Goal: Task Accomplishment & Management: Complete application form

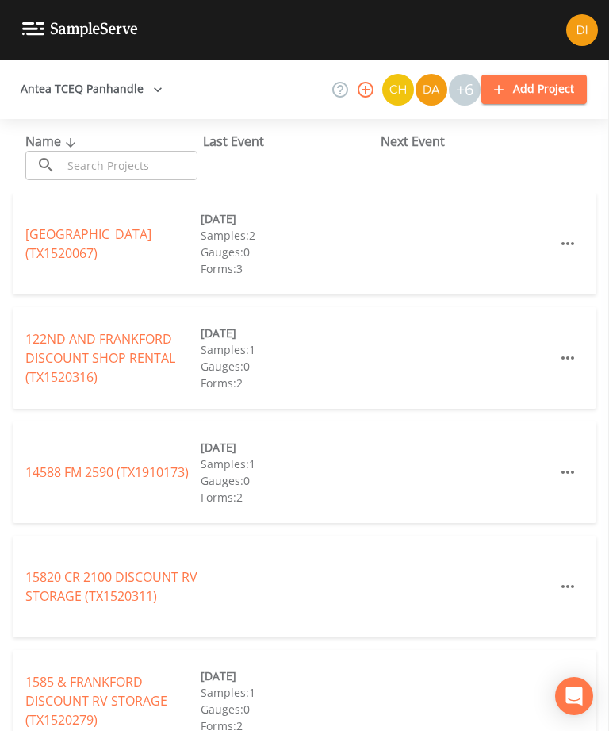
click at [147, 159] on input "text" at bounding box center [130, 165] width 136 height 29
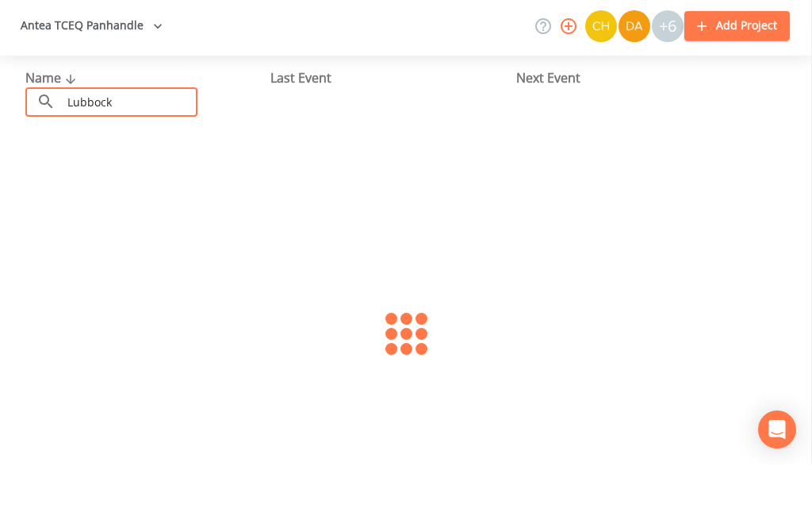
type input "Lubbock"
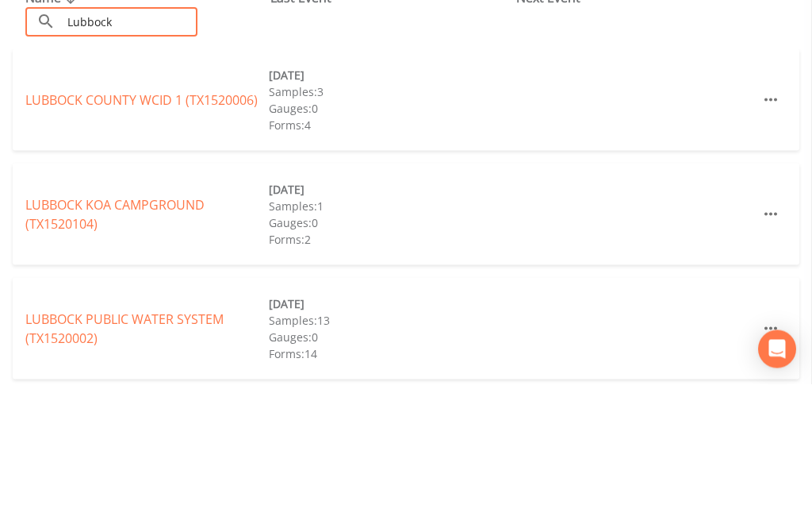
scroll to position [75, 0]
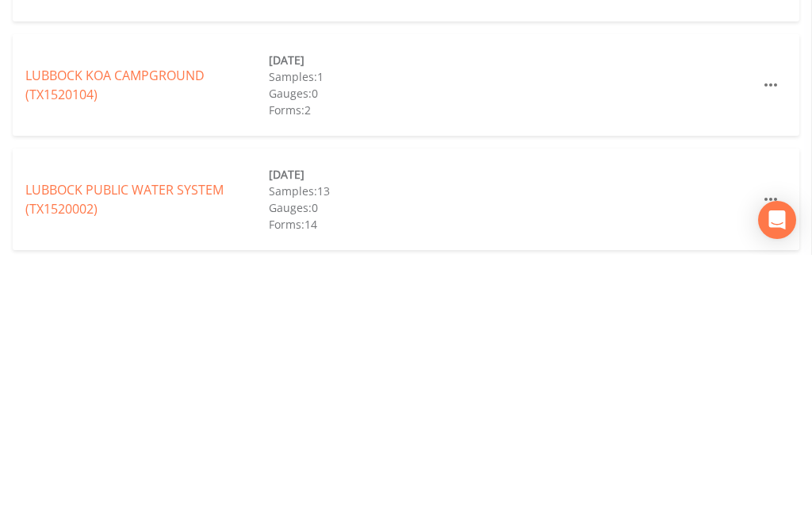
click at [165, 454] on link "LUBBOCK PUBLIC WATER SYSTEM (TX1520002)" at bounding box center [124, 472] width 198 height 36
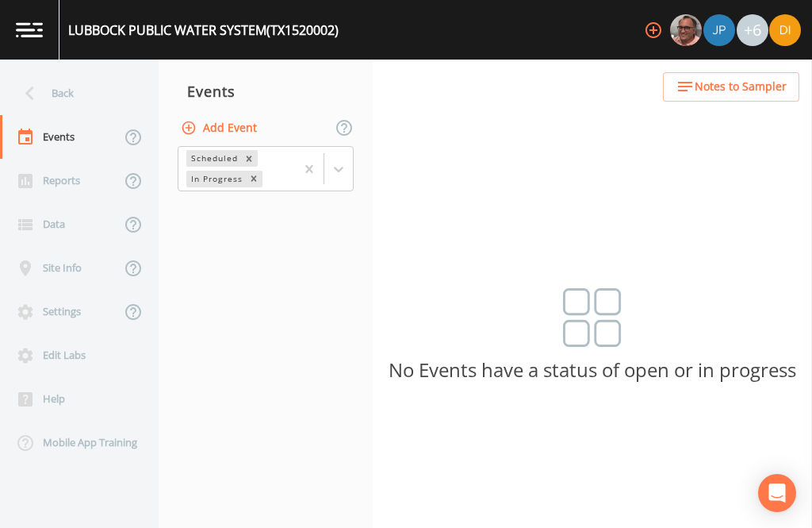
click at [243, 121] on button "Add Event" at bounding box center [221, 127] width 86 height 29
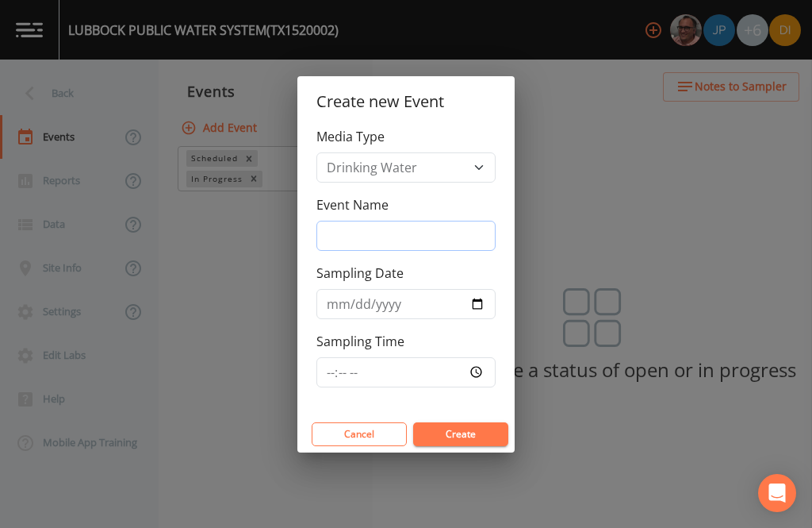
click at [406, 229] on input "Event Name" at bounding box center [406, 236] width 179 height 30
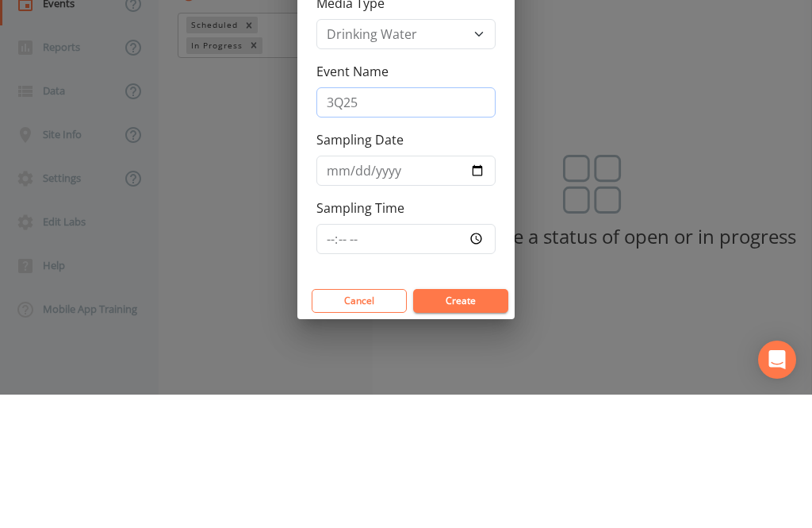
type input "3Q25"
click at [409, 289] on input "Sampling Date" at bounding box center [406, 304] width 179 height 30
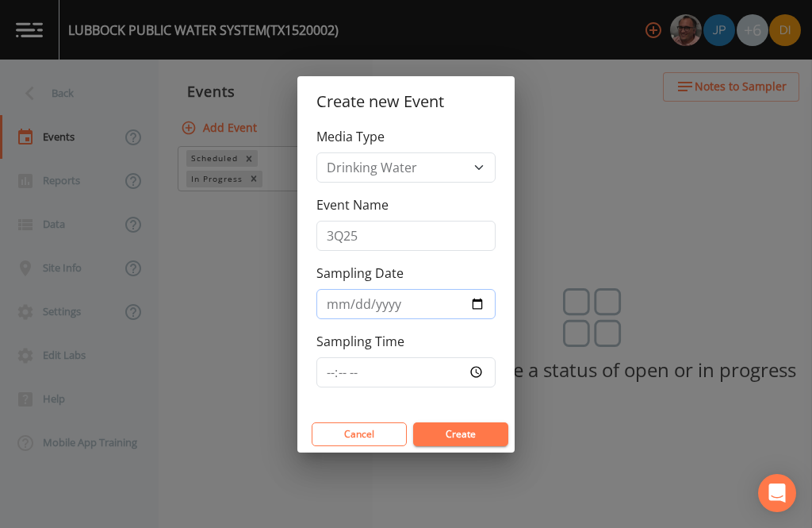
type input "[DATE]"
click at [432, 369] on input "Sampling Time" at bounding box center [406, 372] width 179 height 30
type input "08:30"
click at [464, 424] on button "Create" at bounding box center [460, 434] width 95 height 24
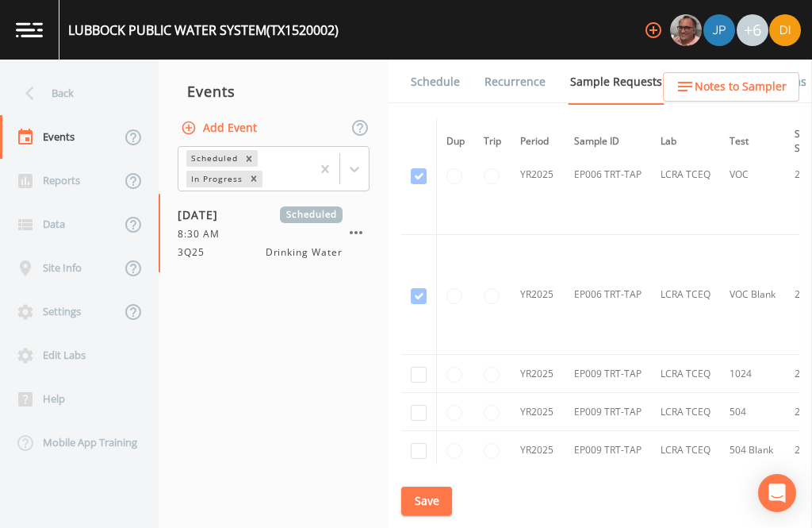
scroll to position [7407, 0]
checkbox input "true"
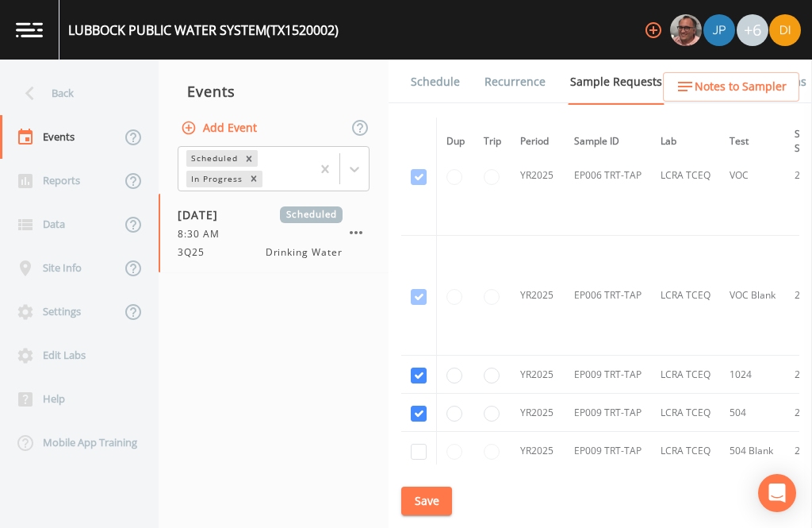
checkbox input "true"
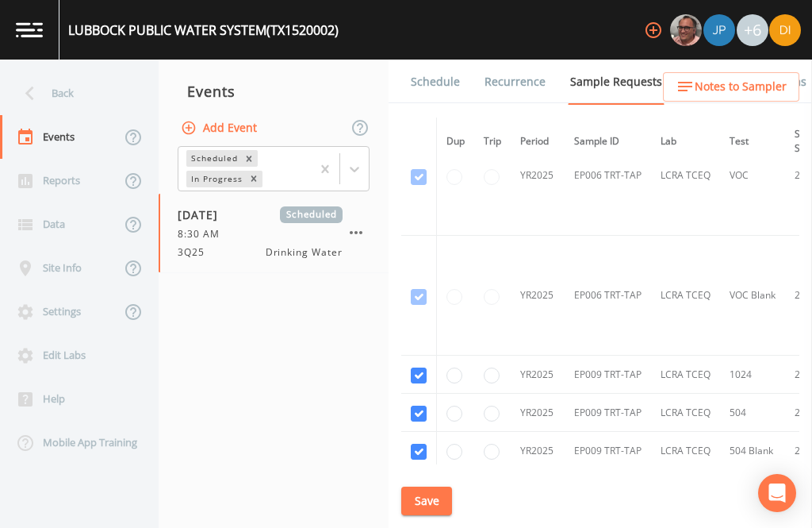
checkbox input "true"
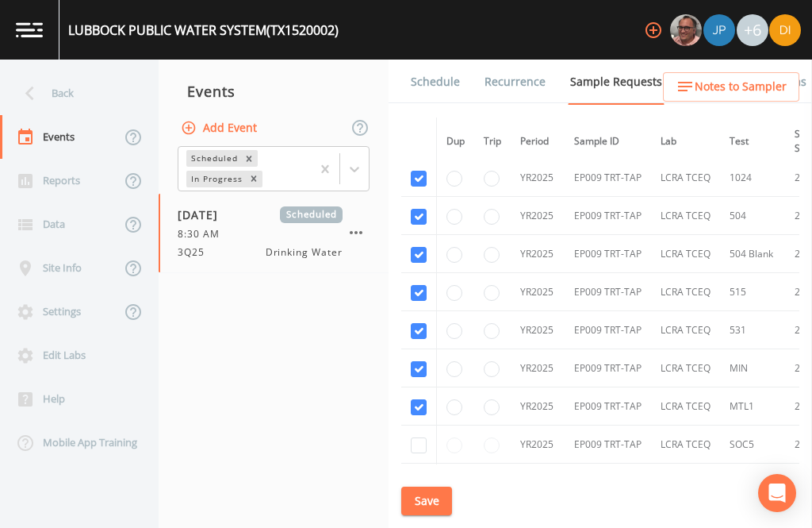
scroll to position [7603, 0]
checkbox input "true"
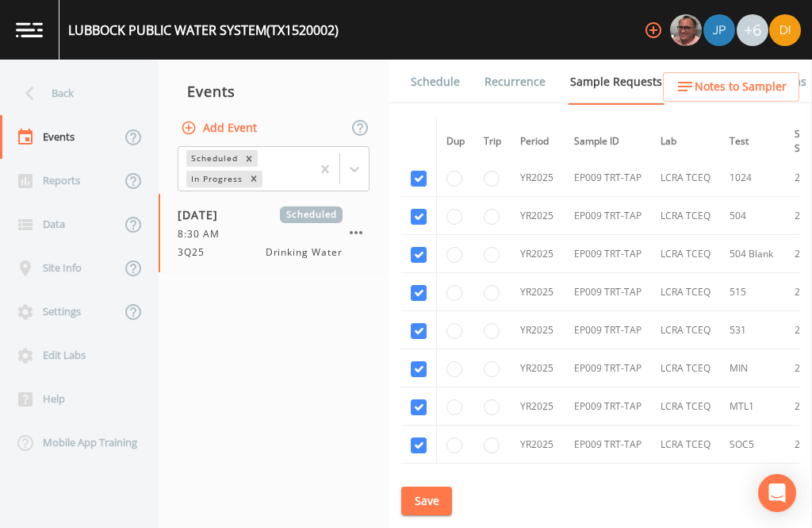
checkbox input "true"
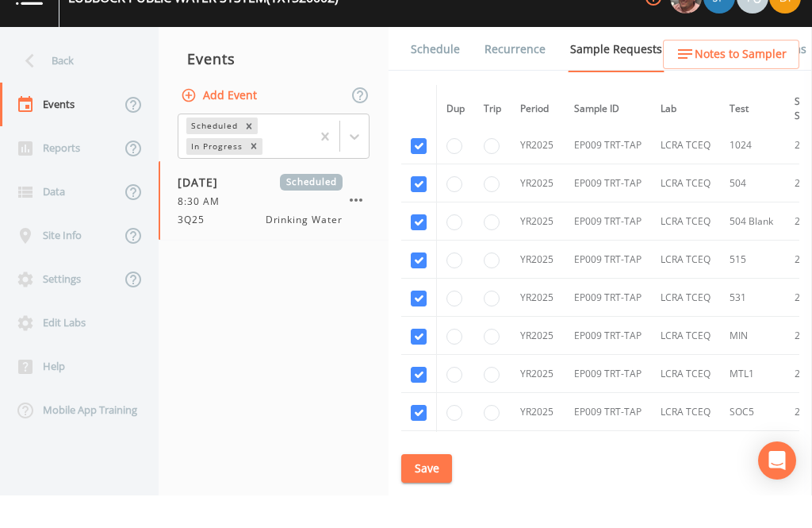
scroll to position [203, 0]
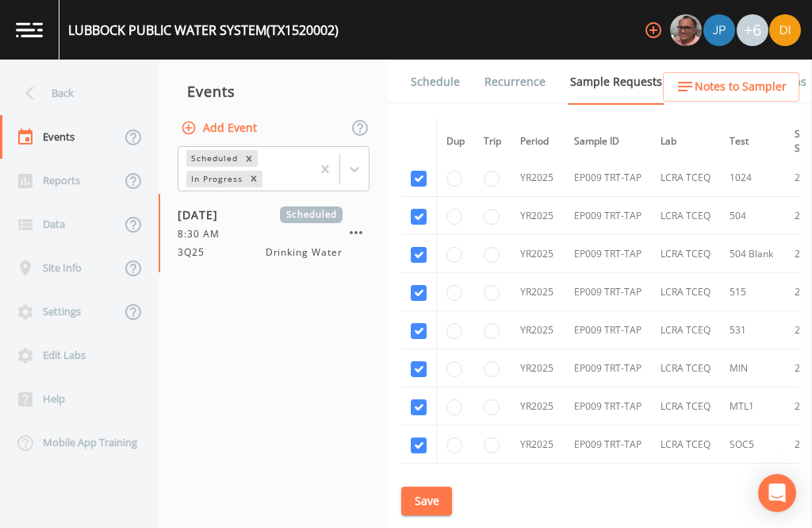
click at [432, 516] on button "Save" at bounding box center [426, 500] width 51 height 29
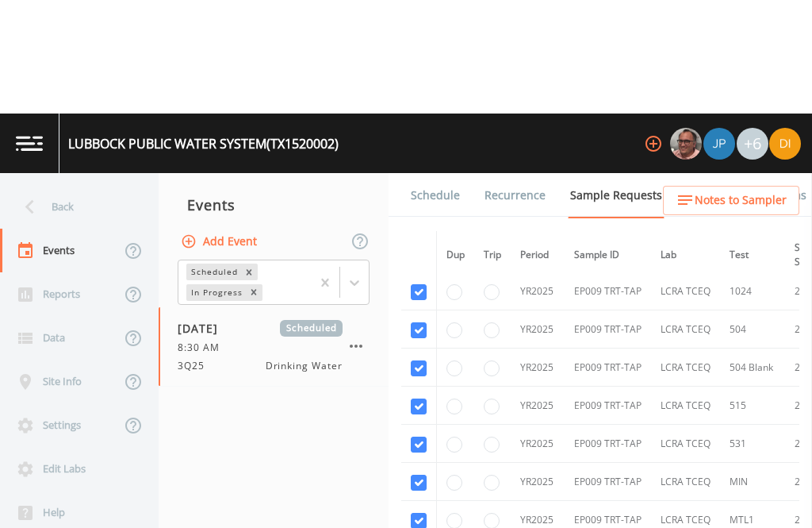
scroll to position [0, 0]
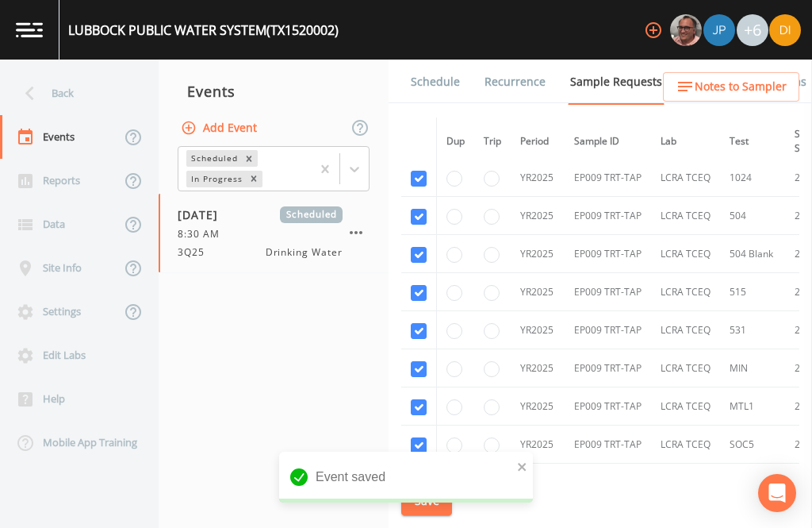
click at [442, 77] on link "Schedule" at bounding box center [436, 82] width 54 height 44
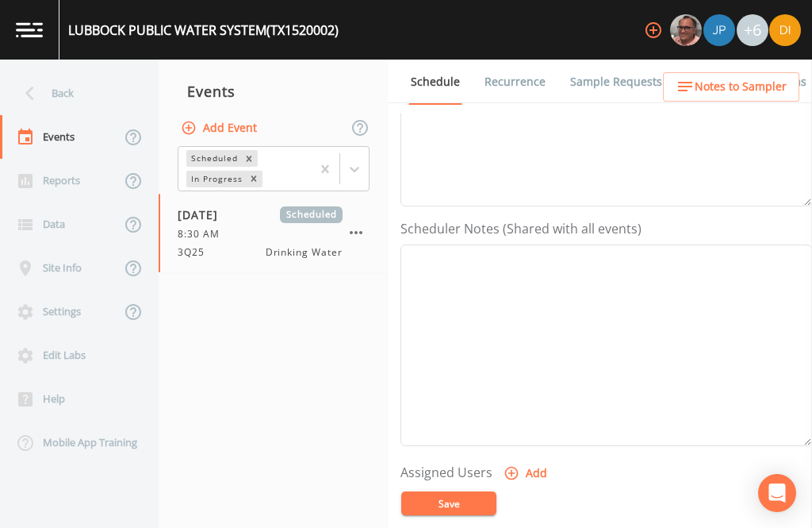
scroll to position [337, 0]
click at [527, 472] on button "Add" at bounding box center [527, 473] width 53 height 29
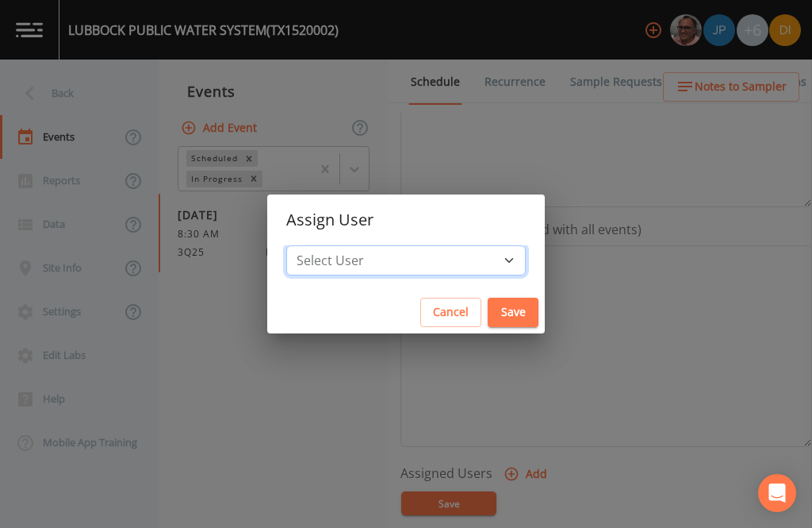
click at [449, 259] on select "Select User [PERSON_NAME] [PERSON_NAME] [PERSON_NAME] [PERSON_NAME] [PERSON_NAM…" at bounding box center [406, 260] width 240 height 30
select select "344ec927-06d4-4db1-b173-80838cd52a46"
click at [488, 306] on button "Save" at bounding box center [513, 312] width 51 height 29
select select
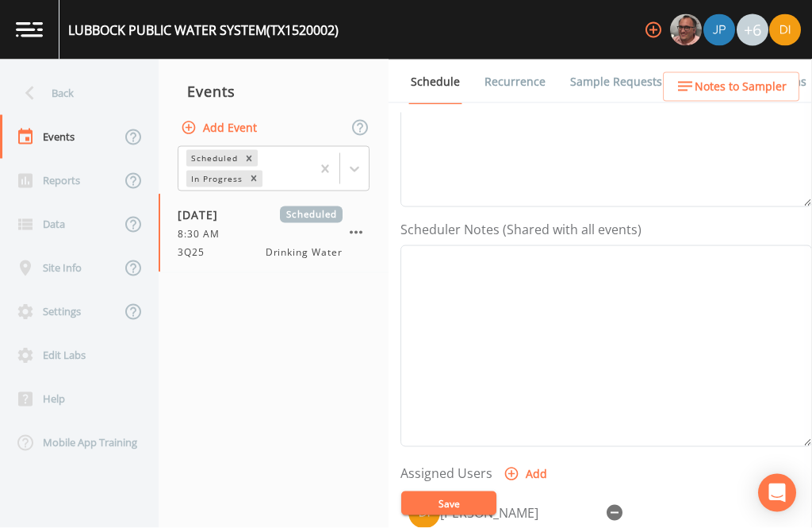
scroll to position [203, 0]
click at [469, 515] on button "Save" at bounding box center [448, 503] width 95 height 24
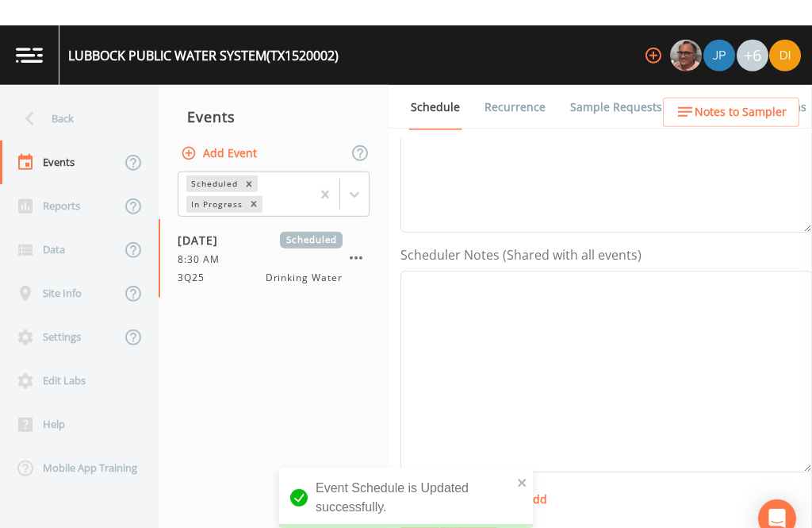
scroll to position [0, 0]
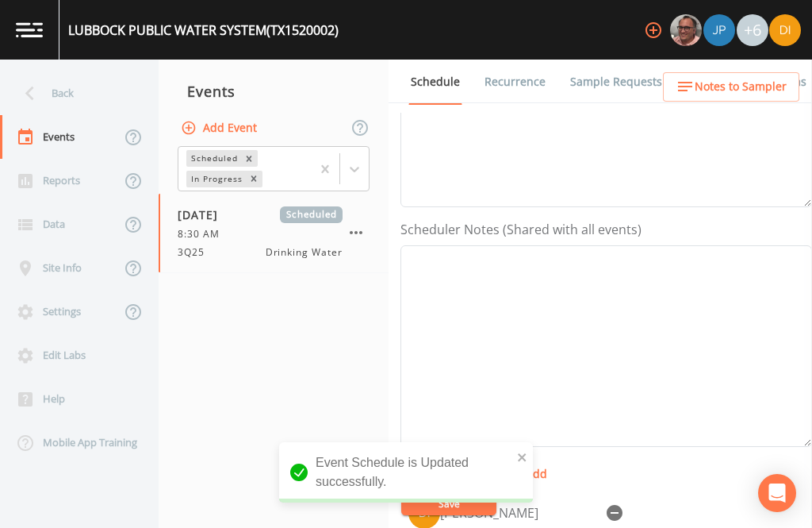
click at [87, 94] on div "Back" at bounding box center [71, 93] width 143 height 44
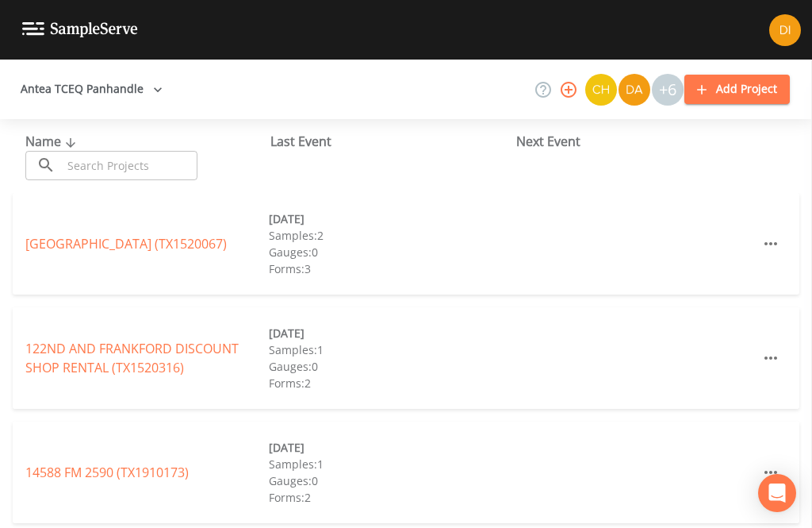
click at [134, 163] on input "text" at bounding box center [130, 165] width 136 height 29
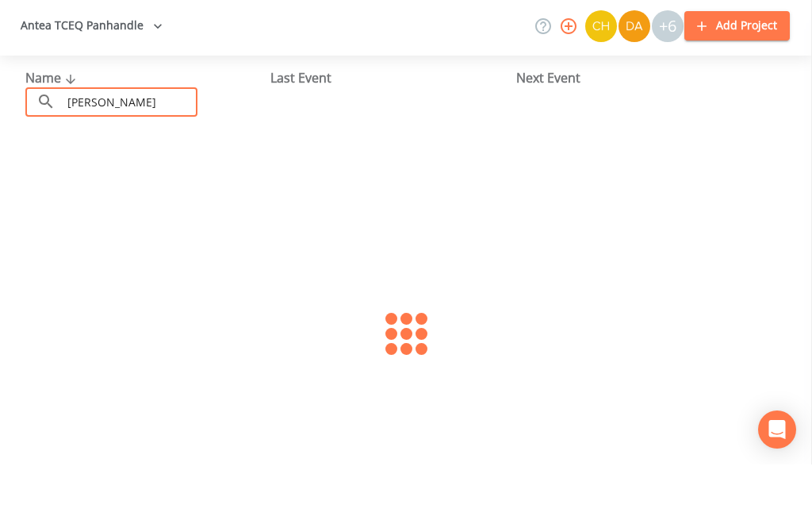
type input "[PERSON_NAME]"
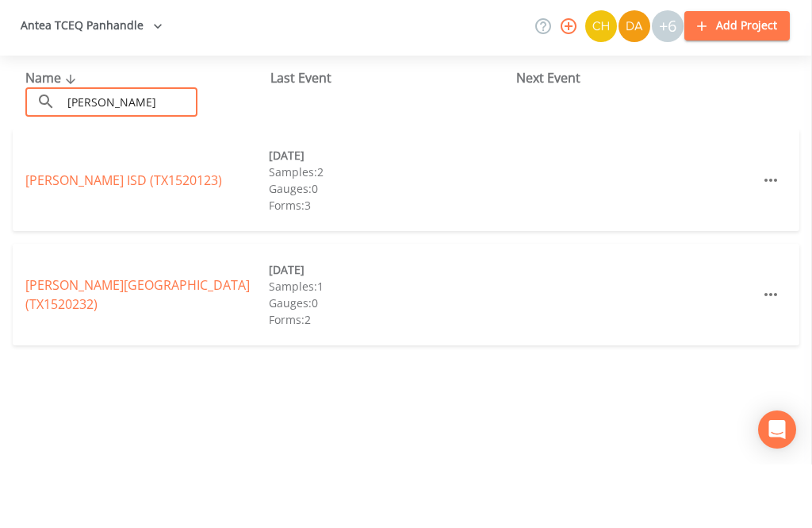
click at [177, 235] on link "ROOSEVELT ISD (TX1520123)" at bounding box center [123, 243] width 197 height 17
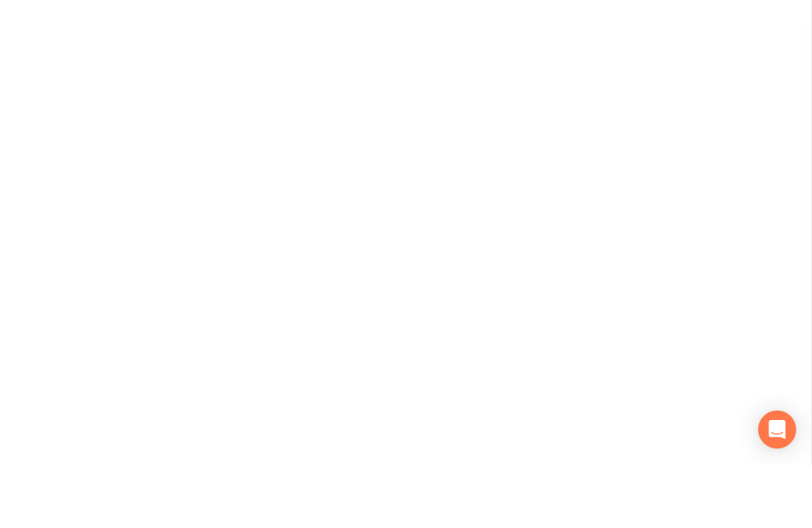
scroll to position [63, 0]
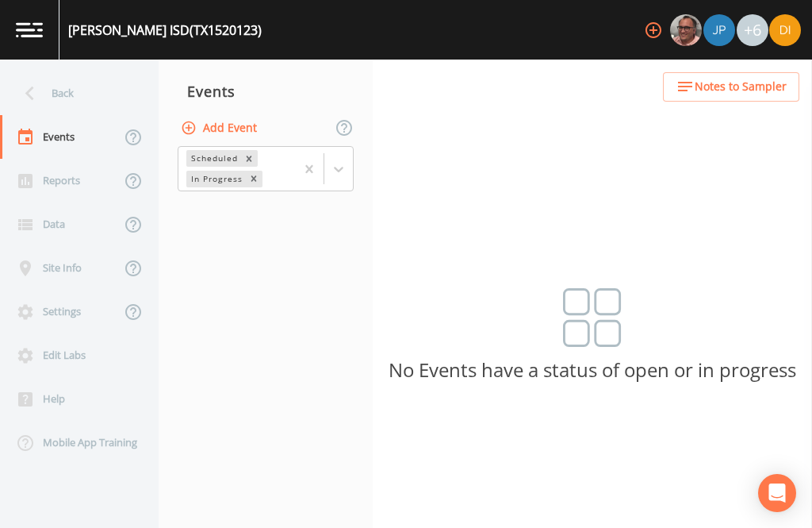
click at [251, 113] on button "Add Event" at bounding box center [221, 127] width 86 height 29
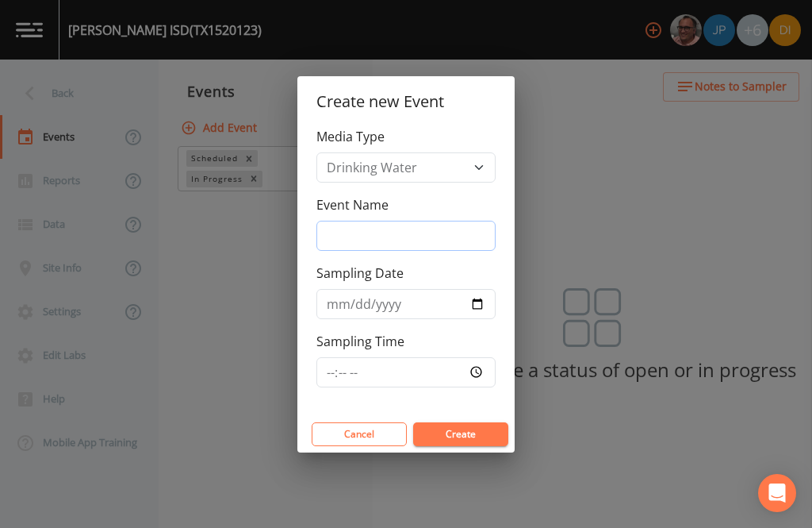
click at [424, 228] on input "Event Name" at bounding box center [406, 236] width 179 height 30
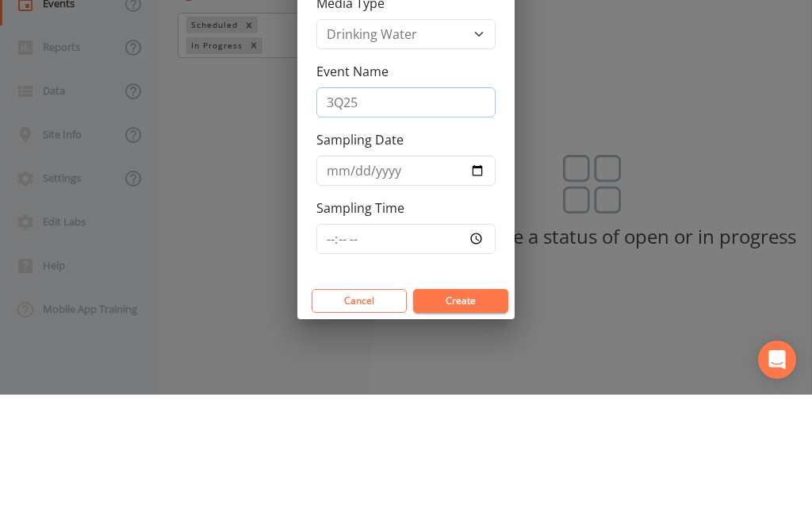
type input "3Q25"
click at [430, 289] on input "Sampling Date" at bounding box center [406, 304] width 179 height 30
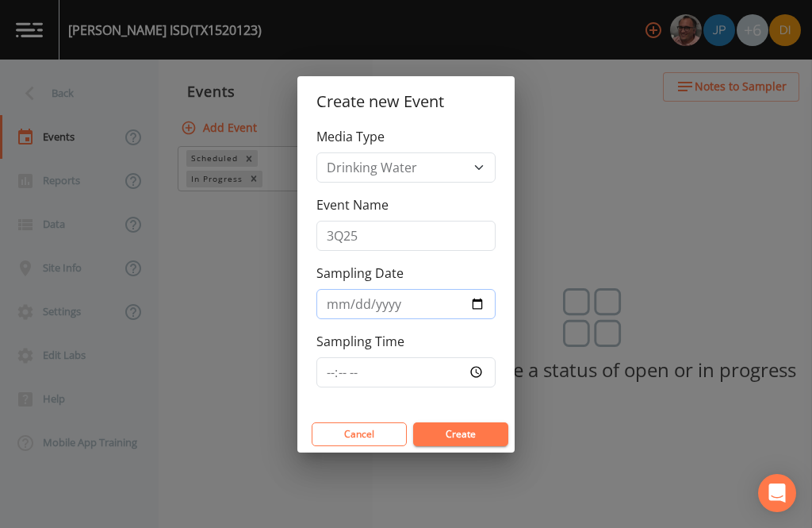
type input "[DATE]"
click at [417, 359] on input "Sampling Time" at bounding box center [406, 372] width 179 height 30
type input "09:30"
click at [463, 424] on button "Create" at bounding box center [460, 434] width 95 height 24
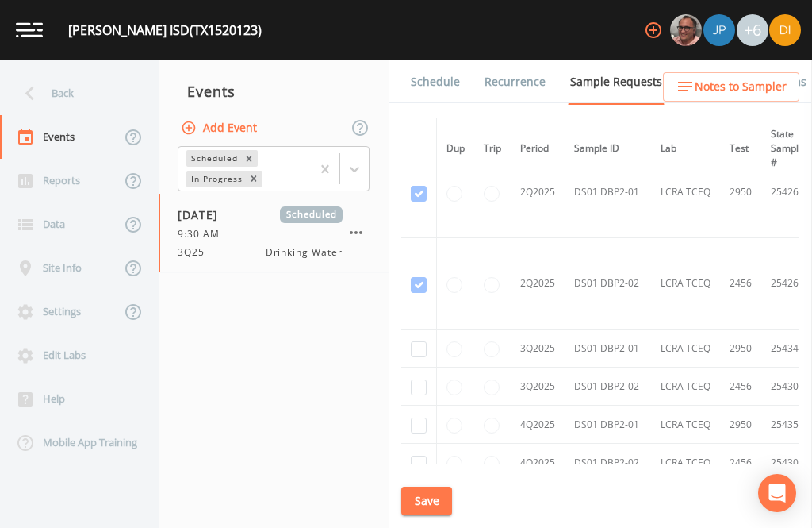
scroll to position [1074, 0]
click at [426, 330] on td at bounding box center [419, 349] width 36 height 38
checkbox input "true"
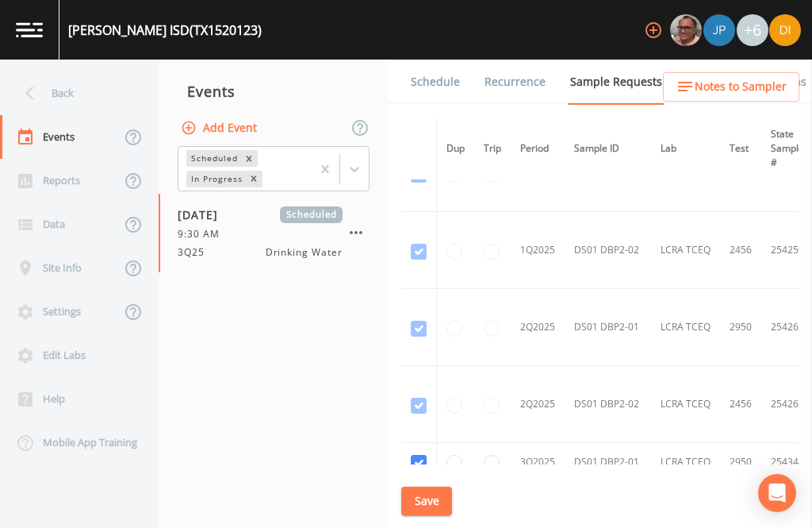
scroll to position [775, 0]
checkbox input "true"
click at [433, 497] on button "Save" at bounding box center [426, 500] width 51 height 29
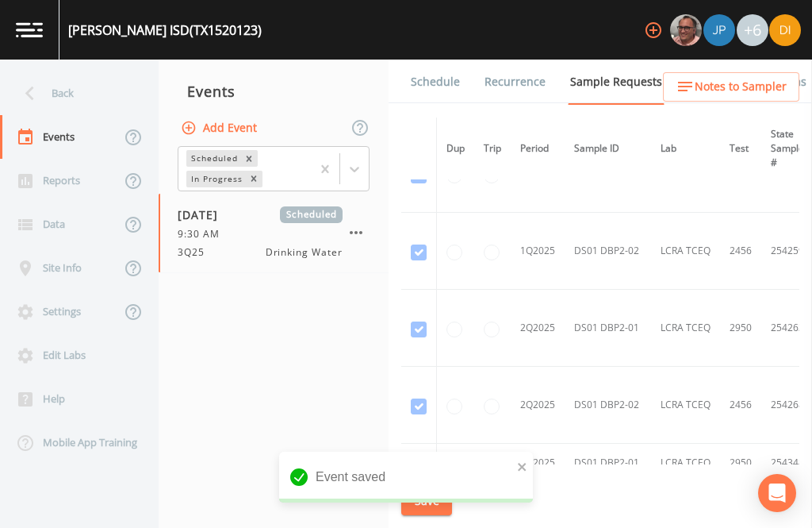
scroll to position [0, 0]
click at [450, 80] on link "Schedule" at bounding box center [436, 82] width 54 height 44
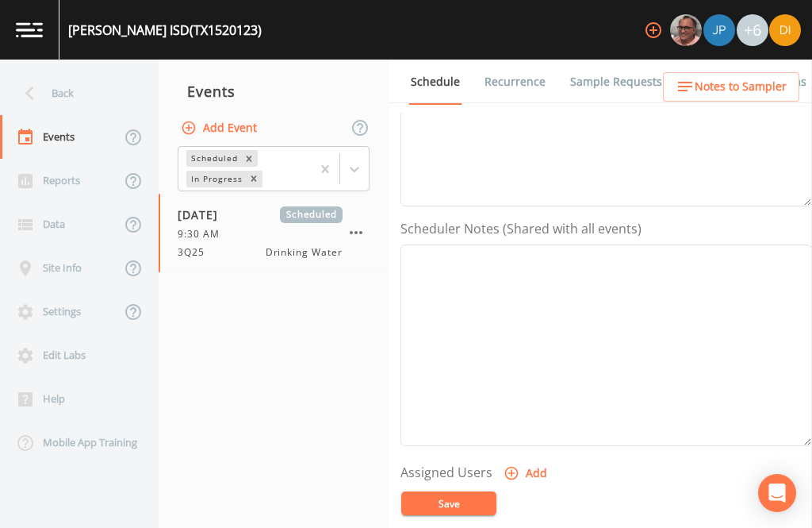
scroll to position [337, 0]
click at [527, 474] on button "Add" at bounding box center [527, 473] width 53 height 29
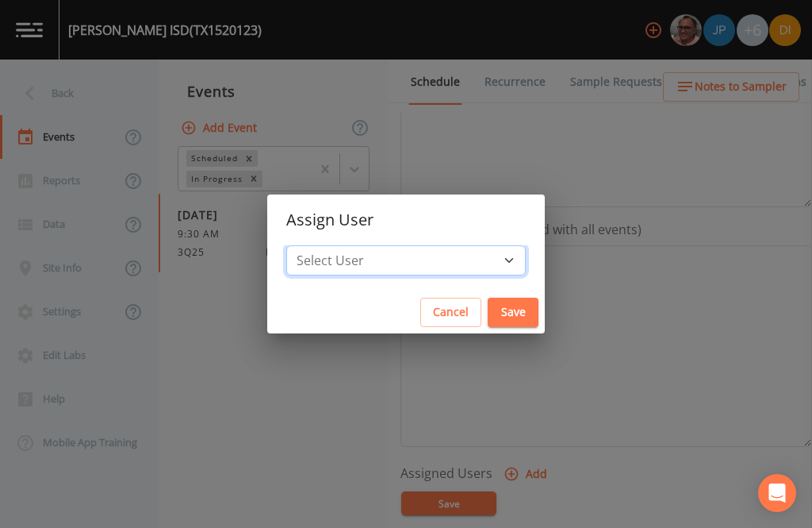
click at [441, 255] on select "Select User [PERSON_NAME] [PERSON_NAME] [PERSON_NAME] [PERSON_NAME] [PERSON_NAM…" at bounding box center [406, 260] width 240 height 30
select select "344ec927-06d4-4db1-b173-80838cd52a46"
click at [488, 309] on button "Save" at bounding box center [513, 312] width 51 height 29
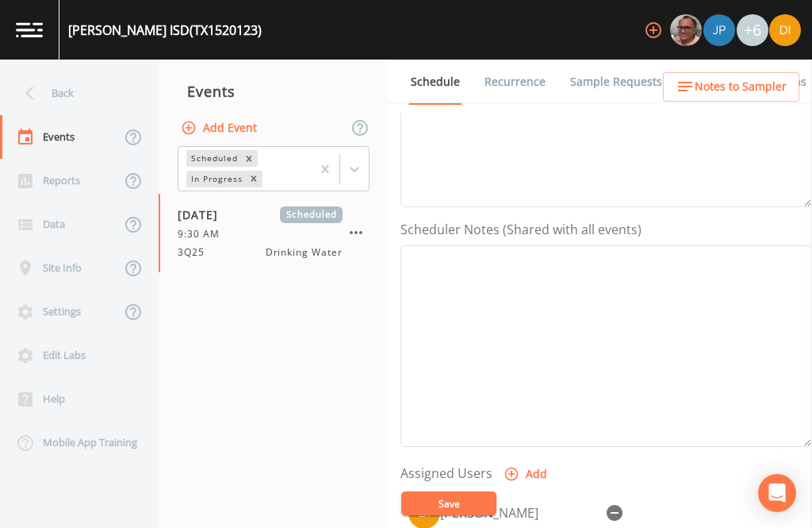
select select
click at [470, 515] on button "Save" at bounding box center [448, 503] width 95 height 24
click at [467, 515] on button "Save" at bounding box center [448, 503] width 95 height 24
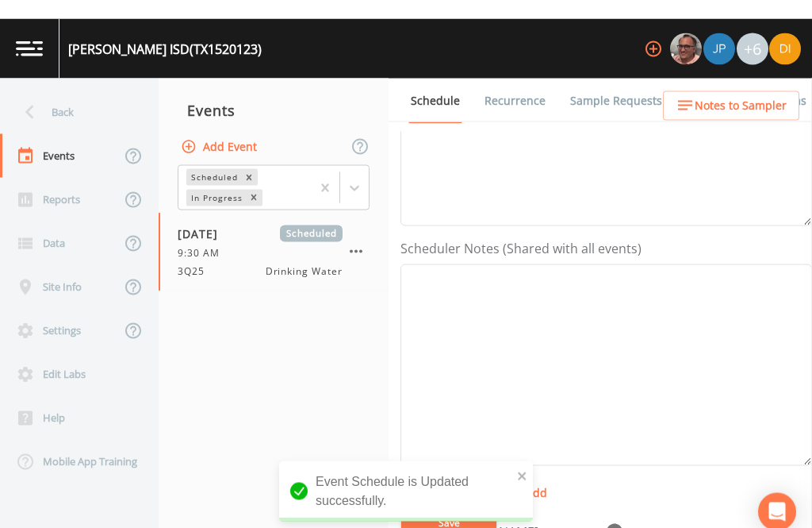
scroll to position [0, 0]
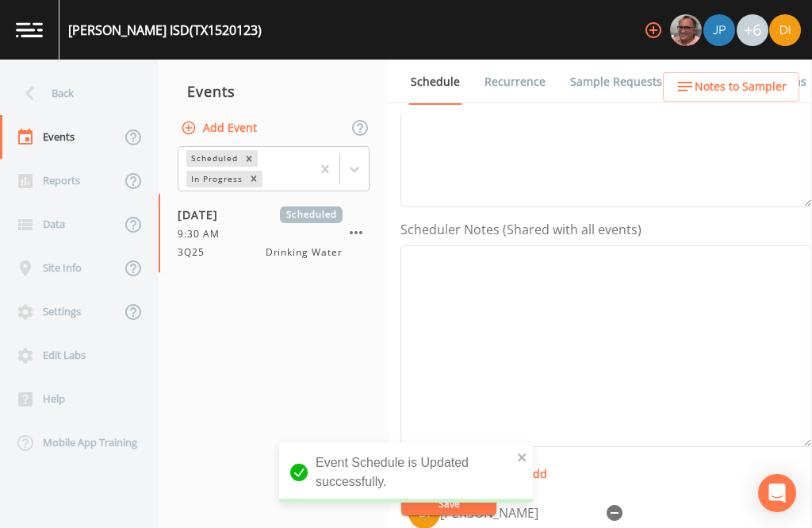
click at [73, 98] on div "Back" at bounding box center [71, 93] width 143 height 44
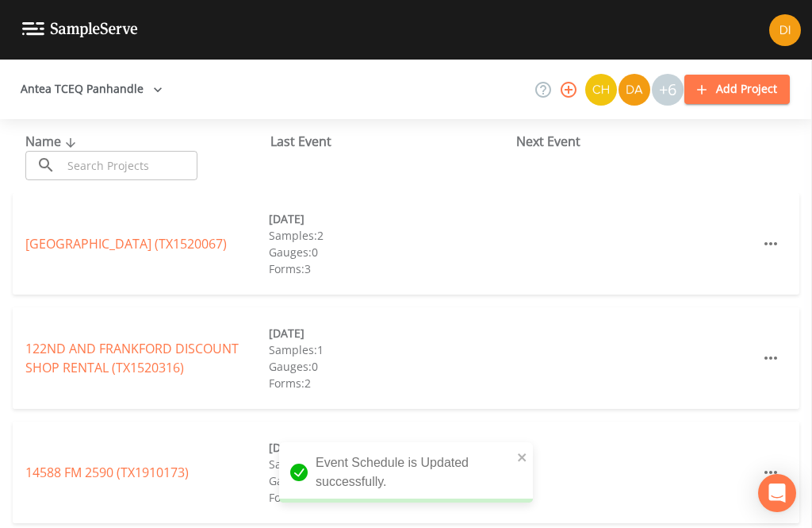
click at [146, 177] on input "text" at bounding box center [130, 165] width 136 height 29
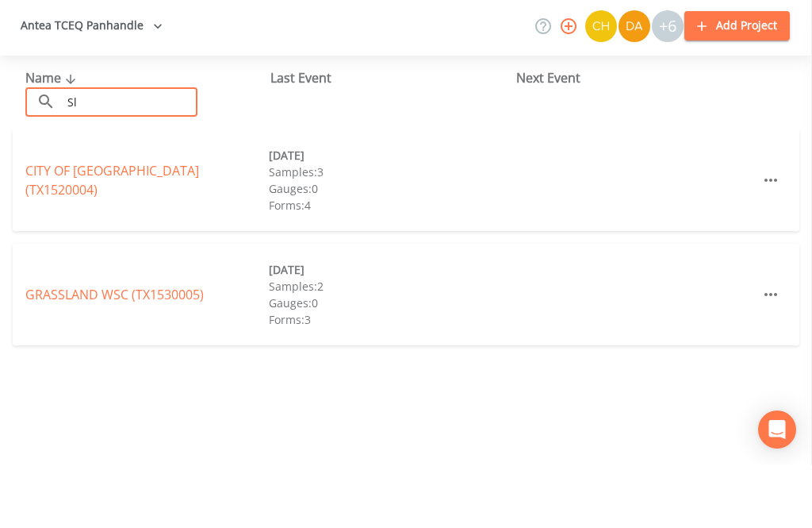
type input "S"
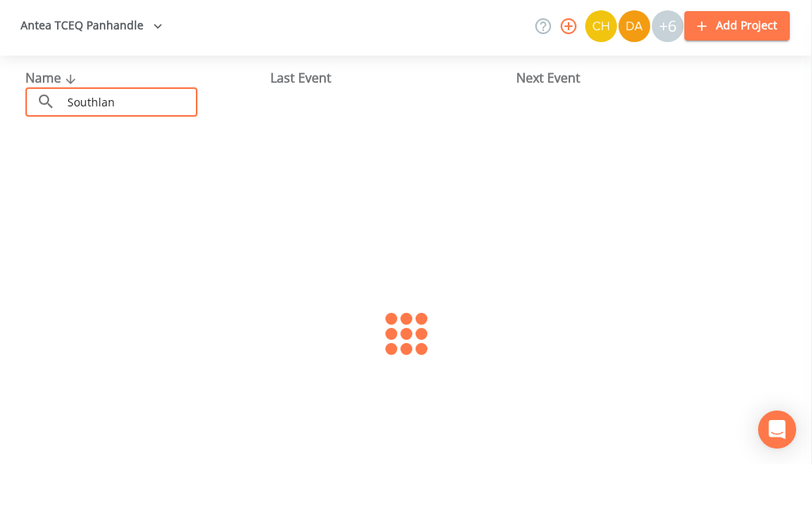
type input "Southland"
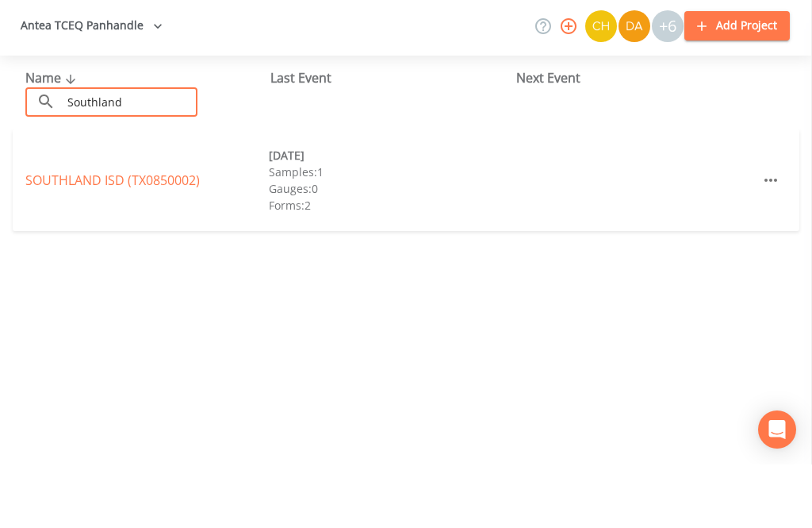
click at [168, 235] on link "SOUTHLAND ISD (TX0850002)" at bounding box center [112, 243] width 175 height 17
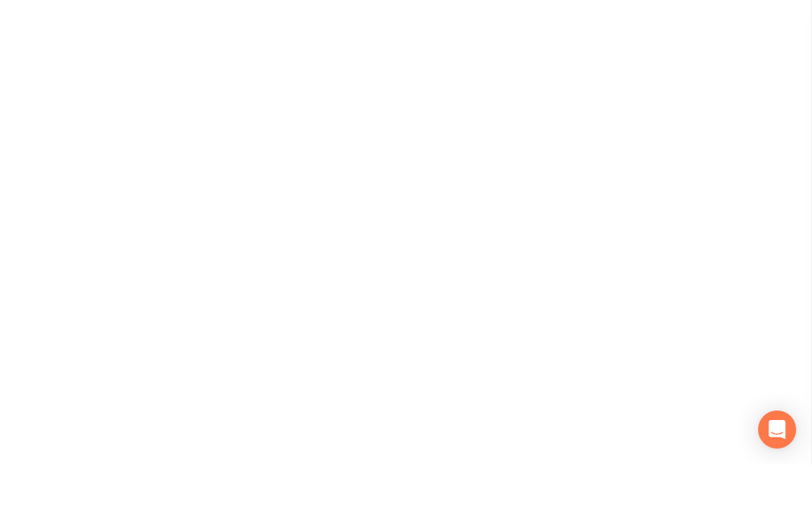
scroll to position [63, 0]
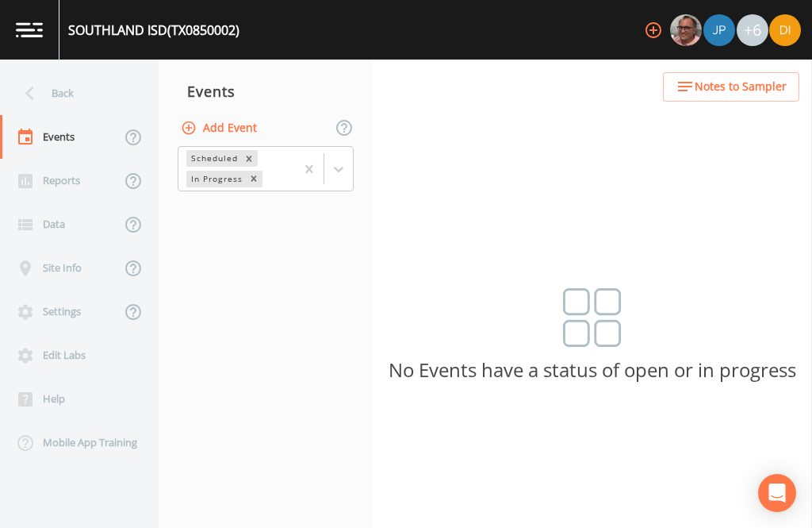
click at [238, 113] on button "Add Event" at bounding box center [221, 127] width 86 height 29
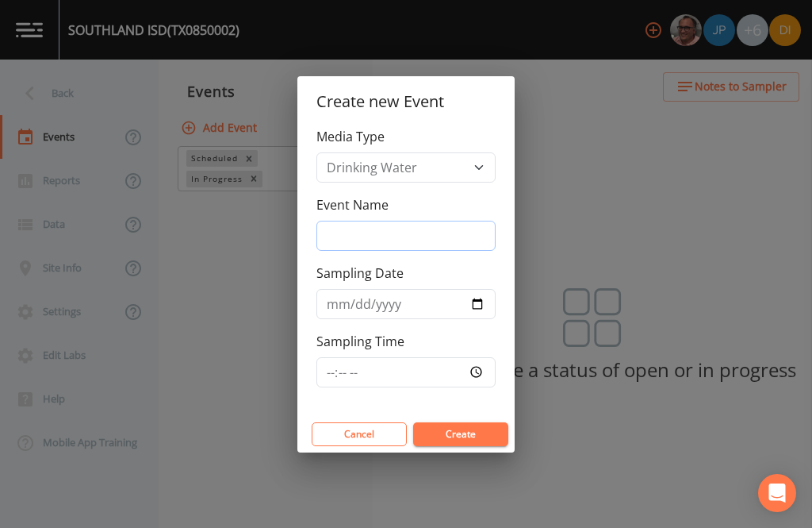
click at [405, 241] on input "Event Name" at bounding box center [406, 236] width 179 height 30
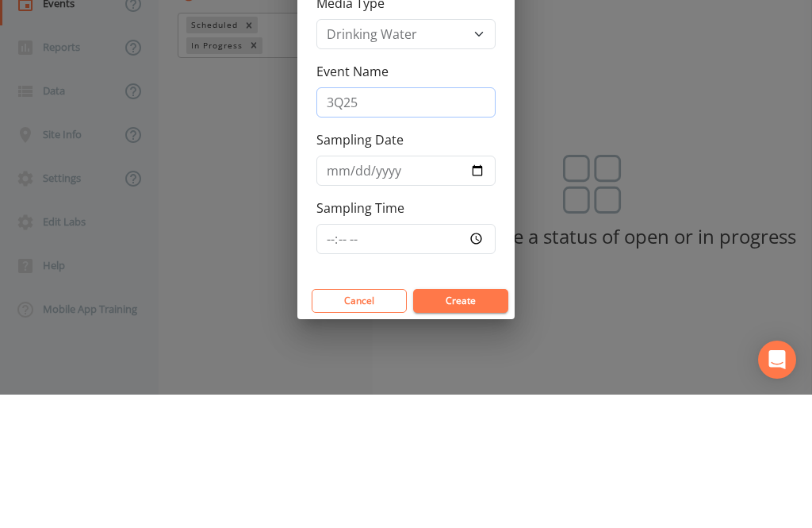
type input "3Q25"
click at [412, 289] on input "Sampling Date" at bounding box center [406, 304] width 179 height 30
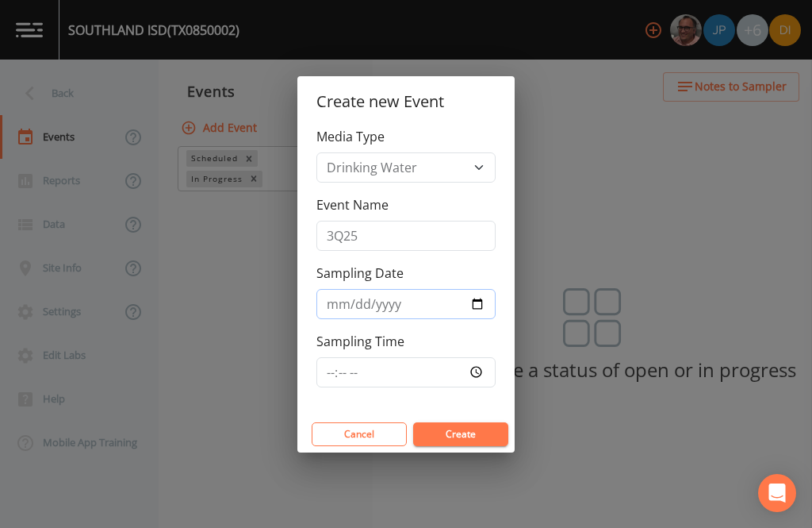
type input "[DATE]"
click at [431, 371] on input "Sampling Time" at bounding box center [406, 372] width 179 height 30
type input "10:30"
click at [486, 432] on button "Create" at bounding box center [460, 434] width 95 height 24
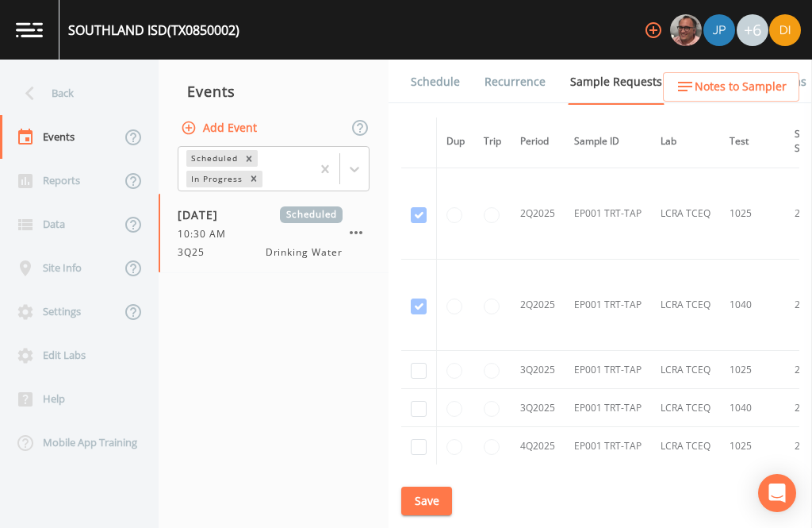
scroll to position [1753, -2]
checkbox input "true"
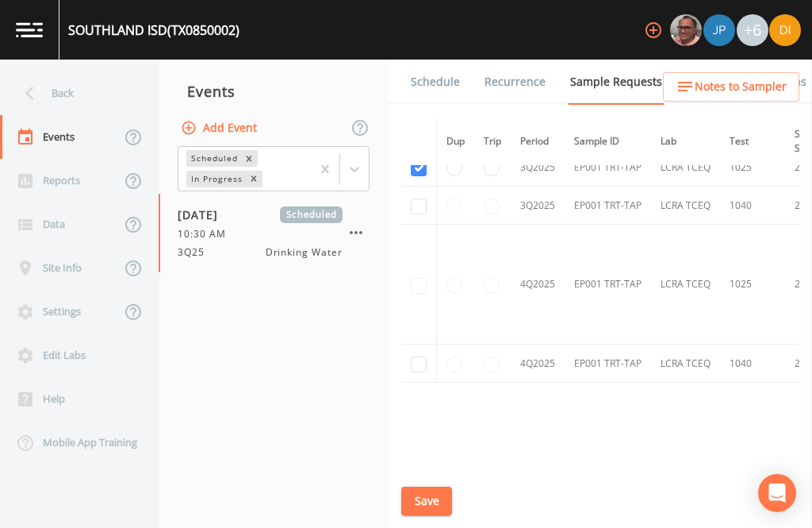
scroll to position [1610, 0]
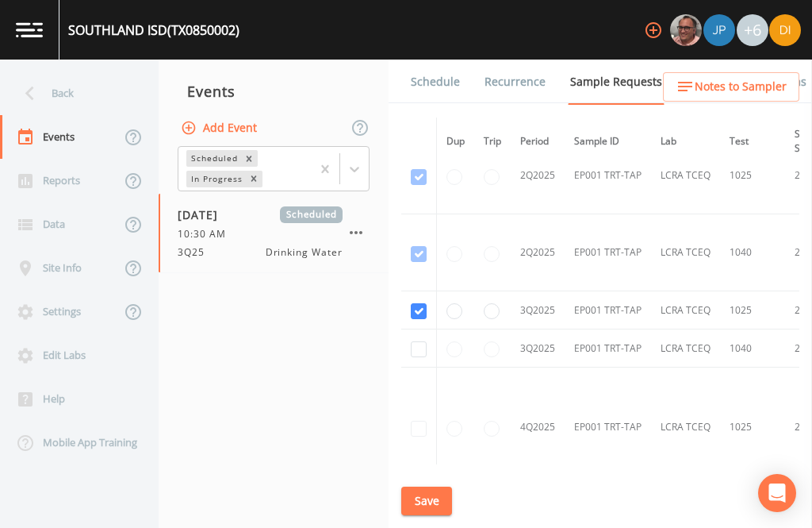
checkbox input "true"
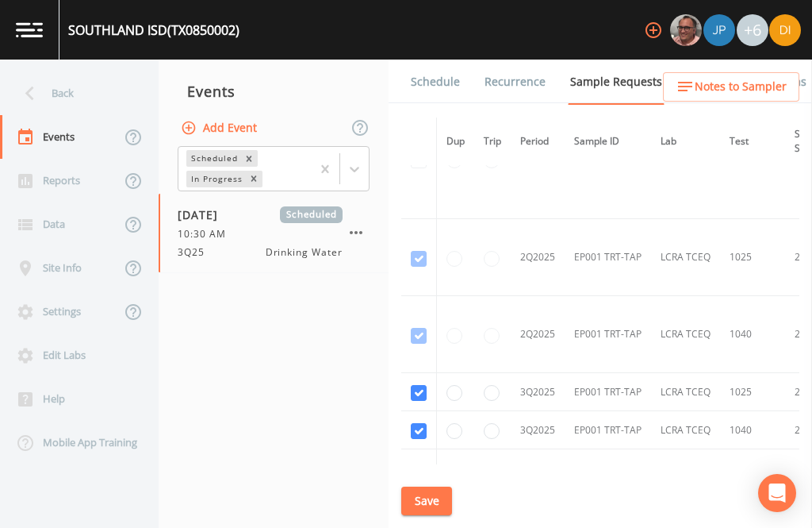
click at [412, 449] on td at bounding box center [419, 509] width 36 height 120
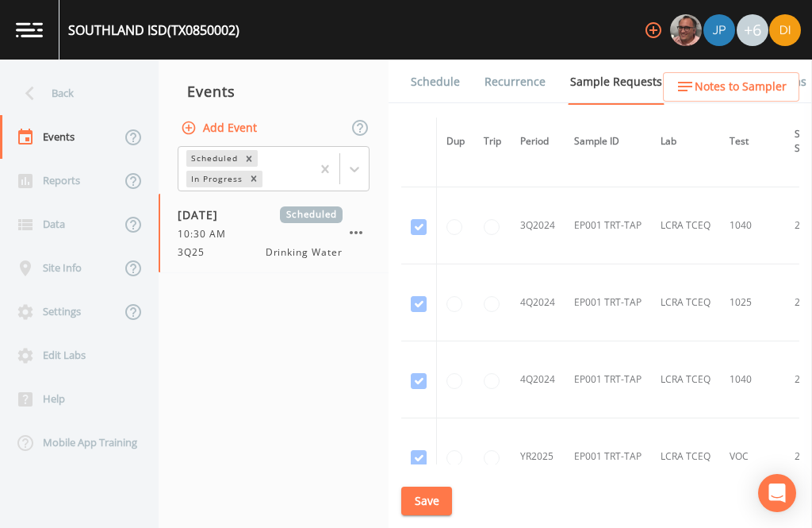
scroll to position [593, 0]
checkbox input "true"
click at [420, 490] on button "Save" at bounding box center [426, 500] width 51 height 29
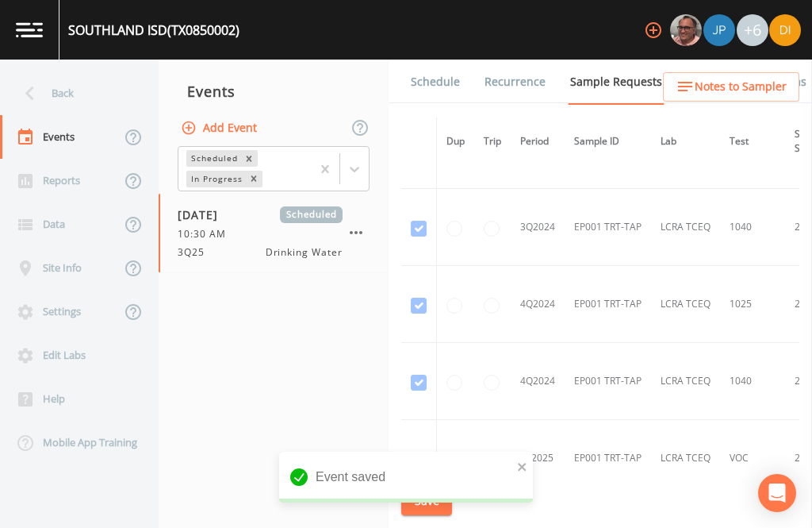
scroll to position [0, 0]
click at [447, 78] on link "Schedule" at bounding box center [436, 82] width 54 height 44
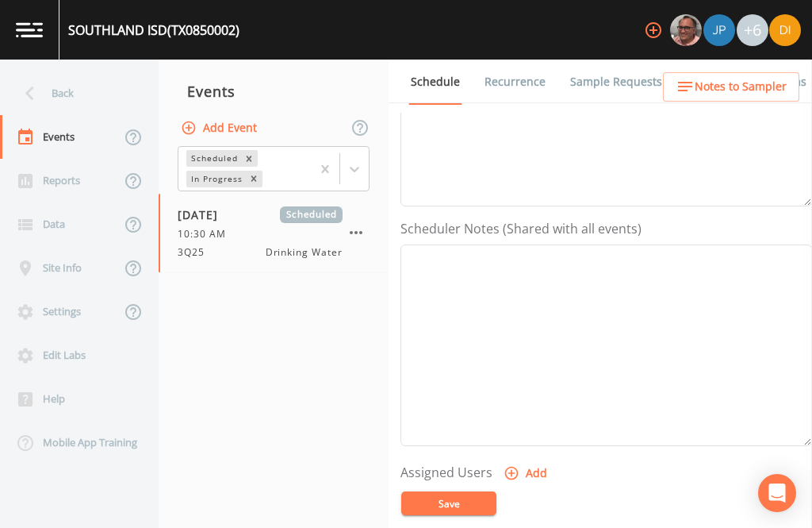
scroll to position [337, 0]
click at [533, 469] on button "Add" at bounding box center [527, 473] width 53 height 29
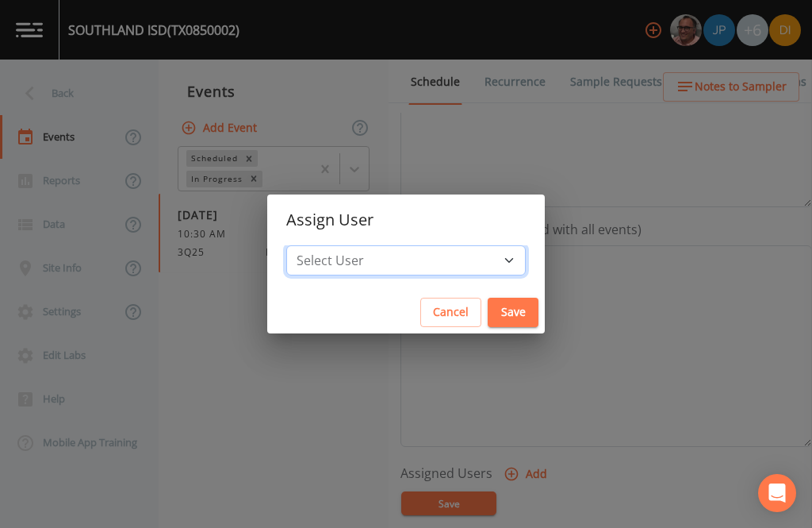
click at [467, 259] on select "Select User [PERSON_NAME] [PERSON_NAME] [PERSON_NAME] [PERSON_NAME] [PERSON_NAM…" at bounding box center [406, 260] width 240 height 30
select select "344ec927-06d4-4db1-b173-80838cd52a46"
click at [488, 309] on button "Save" at bounding box center [513, 312] width 51 height 29
select select
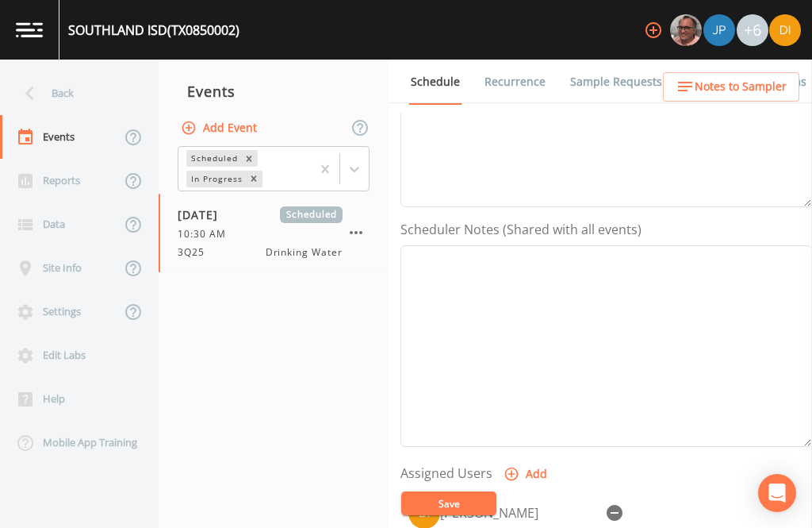
scroll to position [203, 0]
click at [468, 515] on button "Save" at bounding box center [448, 503] width 95 height 24
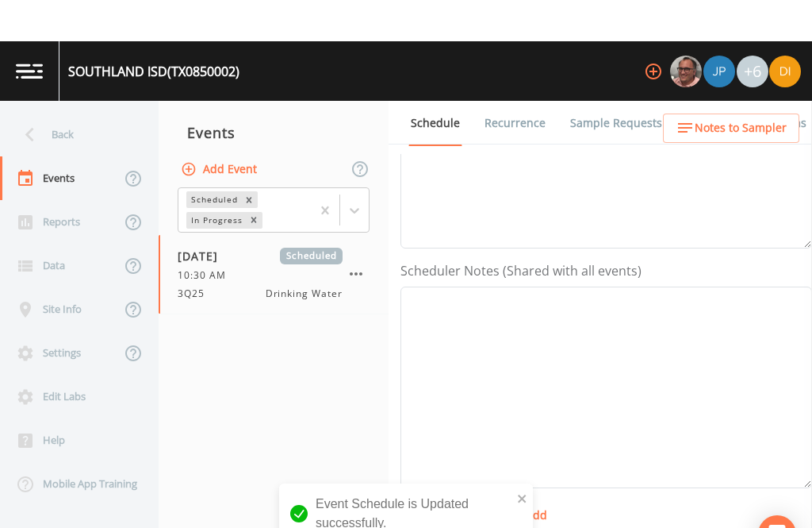
scroll to position [0, 0]
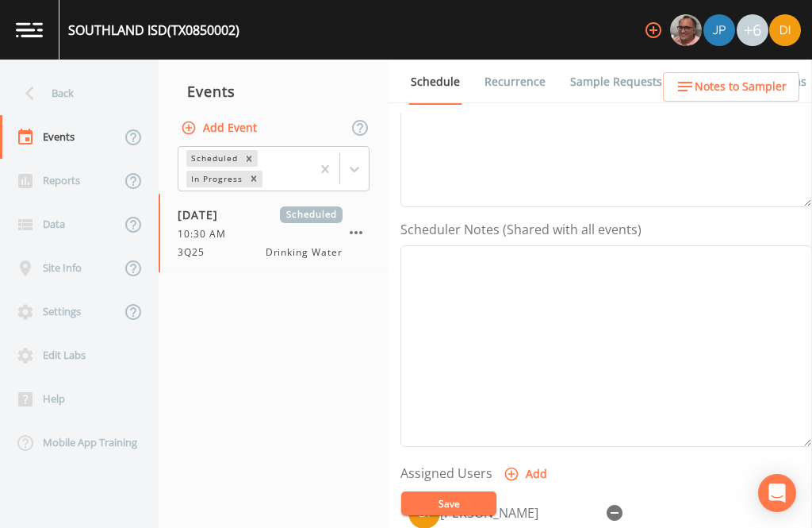
click at [92, 98] on div "Back" at bounding box center [71, 93] width 143 height 44
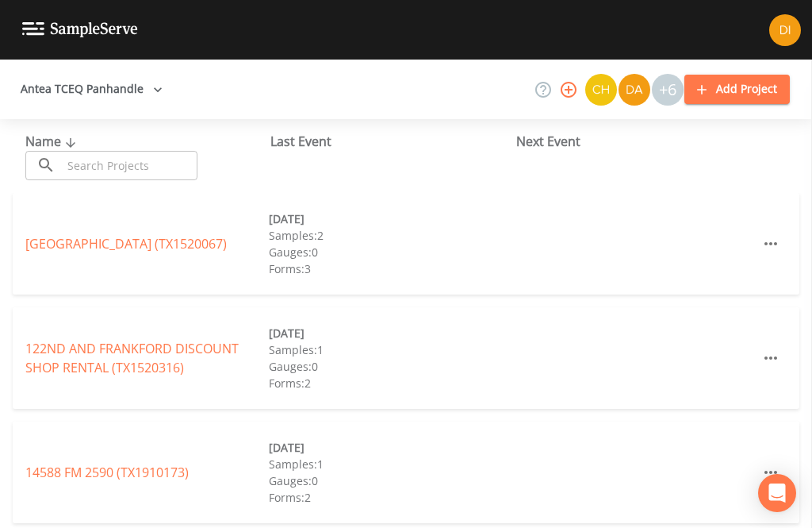
click at [126, 178] on input "text" at bounding box center [130, 165] width 136 height 29
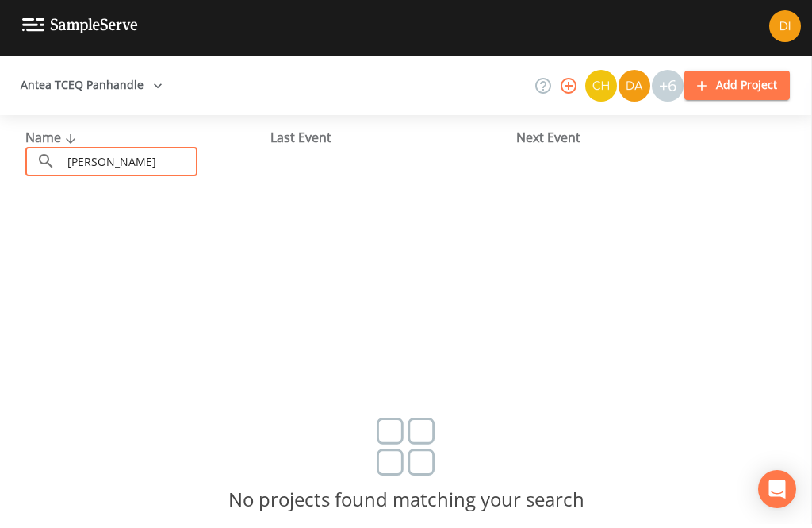
click at [153, 157] on input "[PERSON_NAME]" at bounding box center [130, 165] width 136 height 29
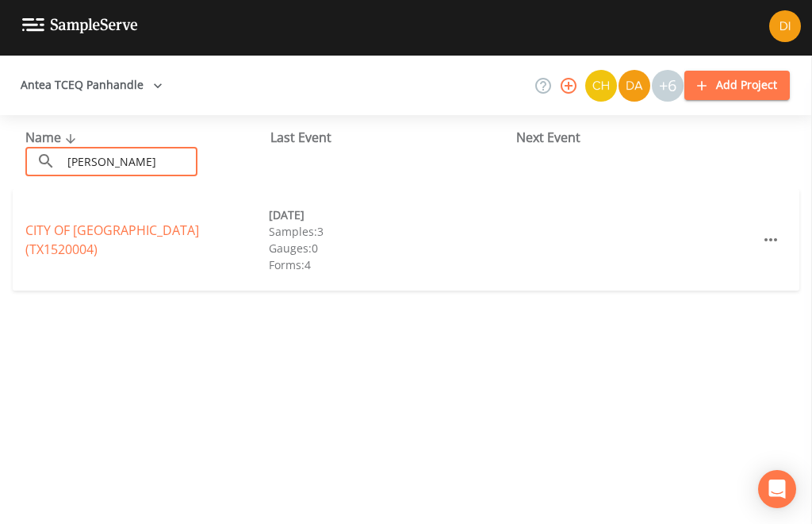
type input "[PERSON_NAME]"
click at [163, 235] on link "CITY OF [GEOGRAPHIC_DATA] (TX1520004)" at bounding box center [112, 243] width 174 height 36
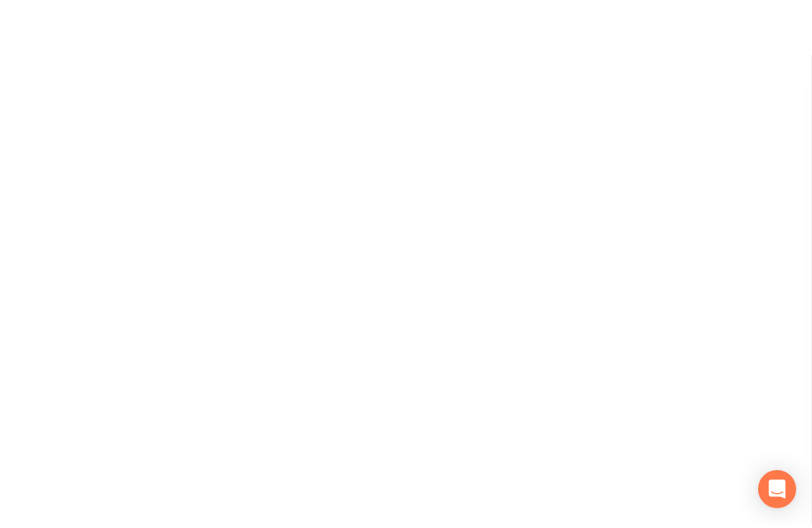
scroll to position [4, 0]
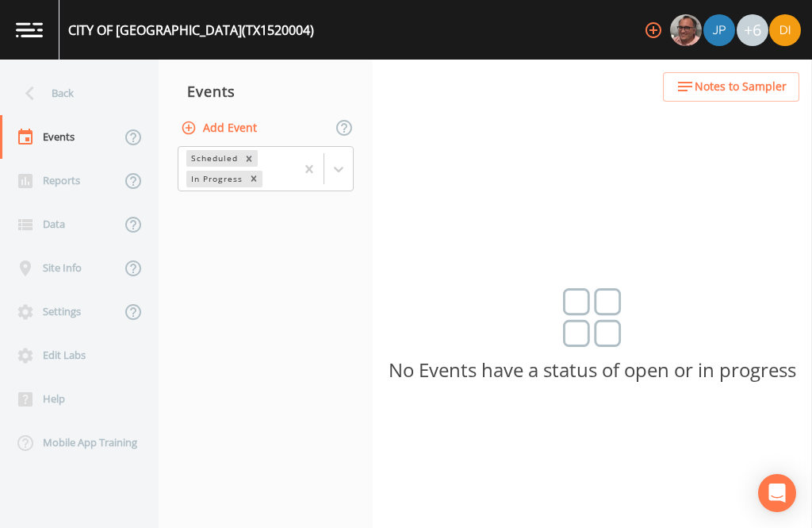
click at [240, 120] on button "Add Event" at bounding box center [221, 127] width 86 height 29
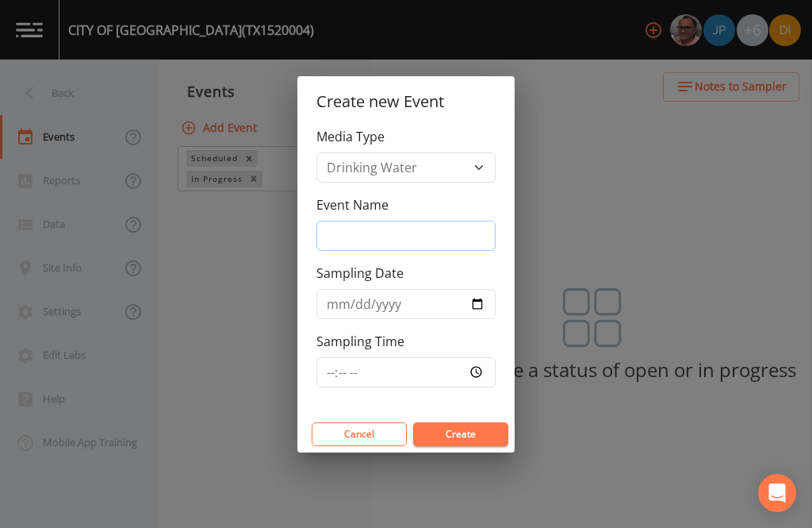
click at [405, 251] on input "Event Name" at bounding box center [406, 236] width 179 height 30
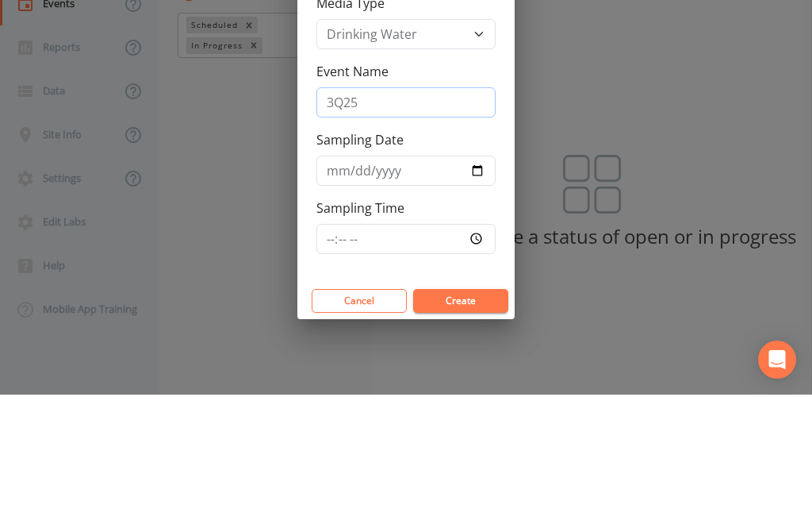
type input "3Q25"
click at [394, 289] on input "Sampling Date" at bounding box center [406, 304] width 179 height 30
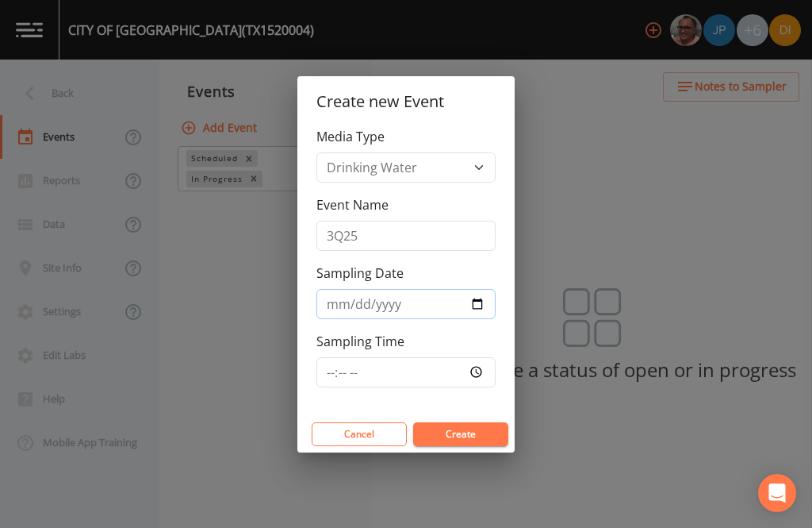
type input "[DATE]"
click at [446, 387] on input "Sampling Time" at bounding box center [406, 372] width 179 height 30
type input "11:30"
click at [468, 446] on button "Create" at bounding box center [460, 434] width 95 height 24
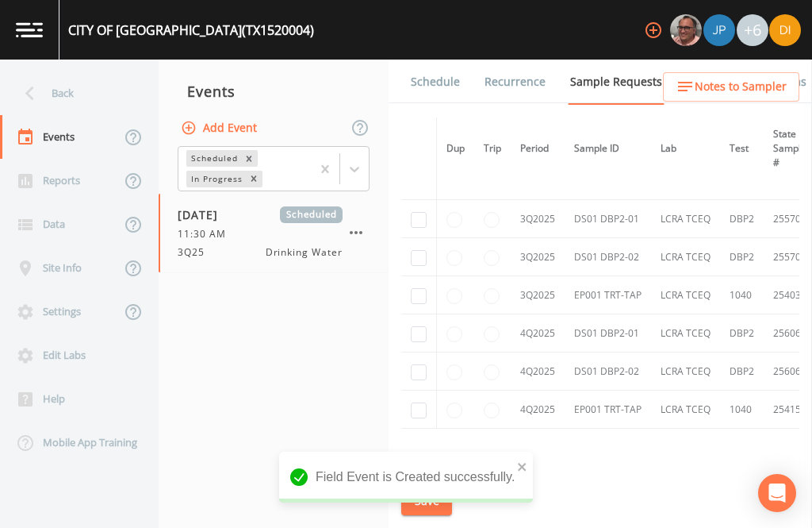
scroll to position [1600, 0]
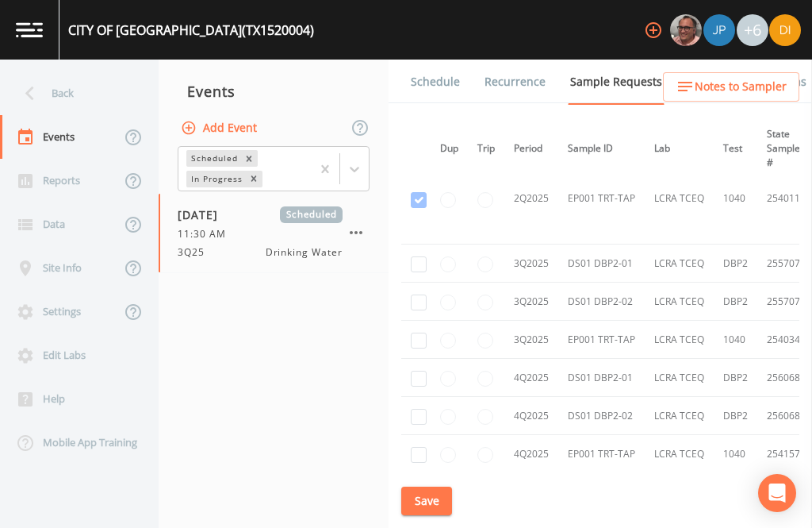
checkbox input "true"
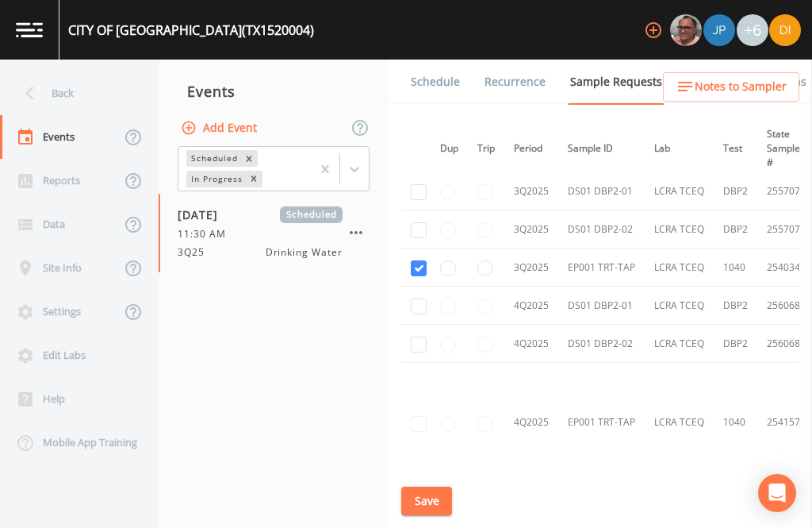
checkbox input "true"
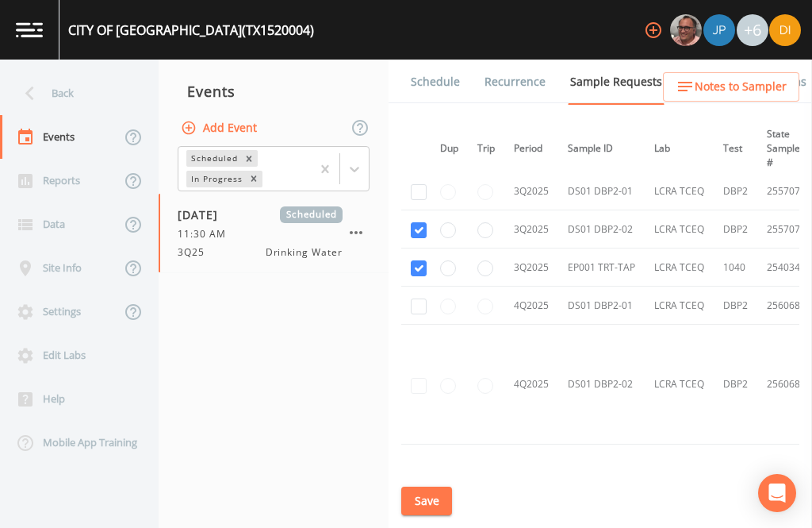
checkbox input "true"
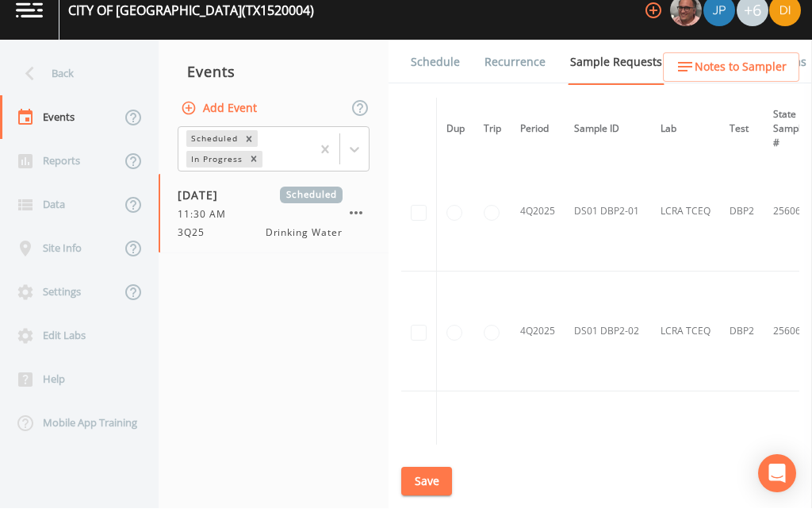
scroll to position [1508, 0]
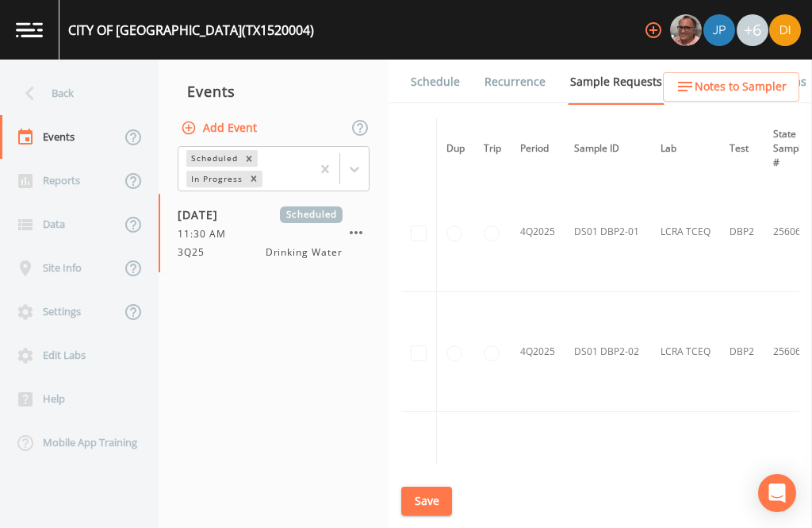
click at [433, 516] on button "Save" at bounding box center [426, 500] width 51 height 29
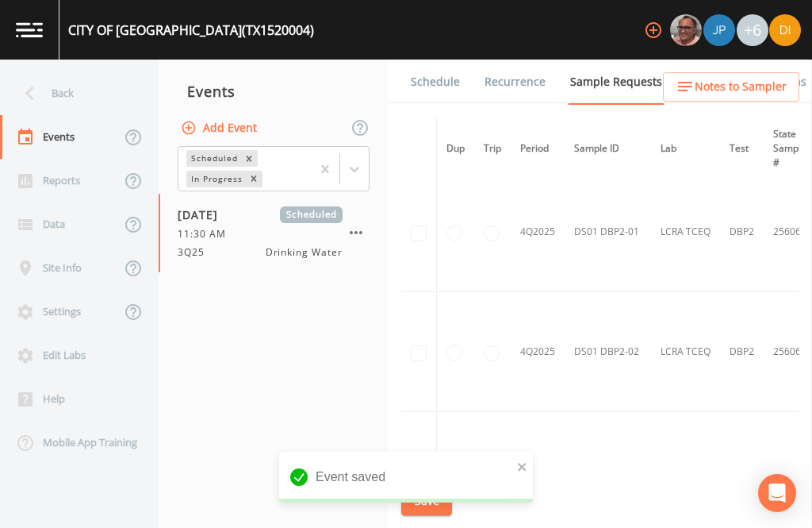
scroll to position [0, 0]
click at [452, 81] on link "Schedule" at bounding box center [436, 82] width 54 height 44
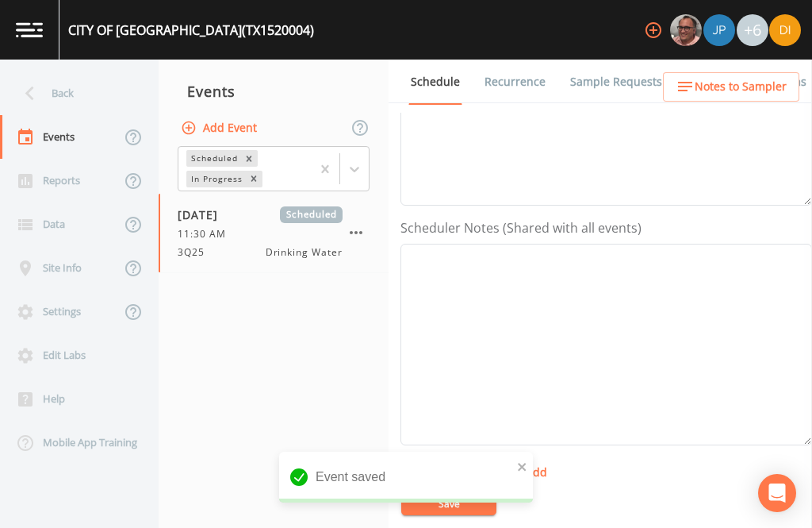
scroll to position [337, 0]
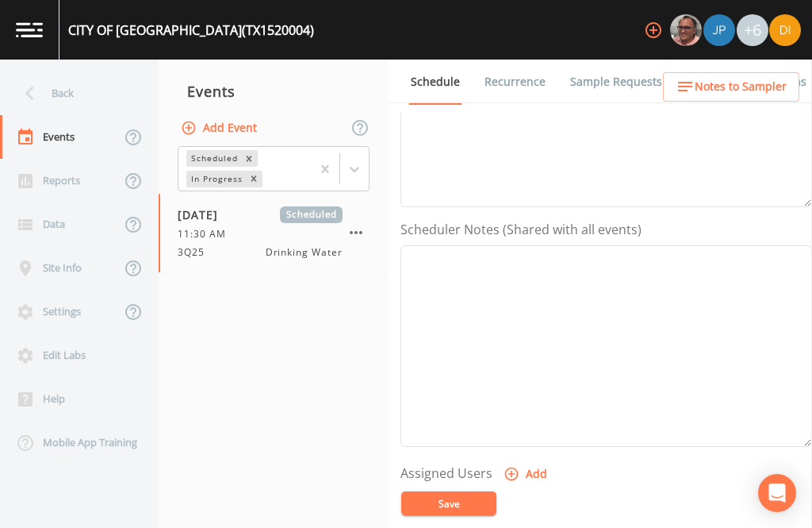
click at [529, 471] on button "Add" at bounding box center [527, 473] width 53 height 29
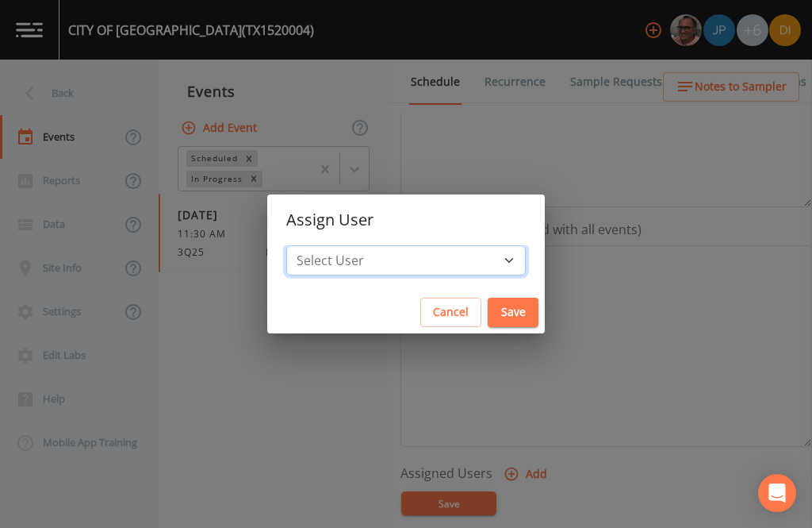
click at [458, 259] on select "Select User [PERSON_NAME] [PERSON_NAME] [PERSON_NAME] [PERSON_NAME] [PERSON_NAM…" at bounding box center [406, 260] width 240 height 30
select select "344ec927-06d4-4db1-b173-80838cd52a46"
click at [488, 310] on button "Save" at bounding box center [513, 312] width 51 height 29
select select
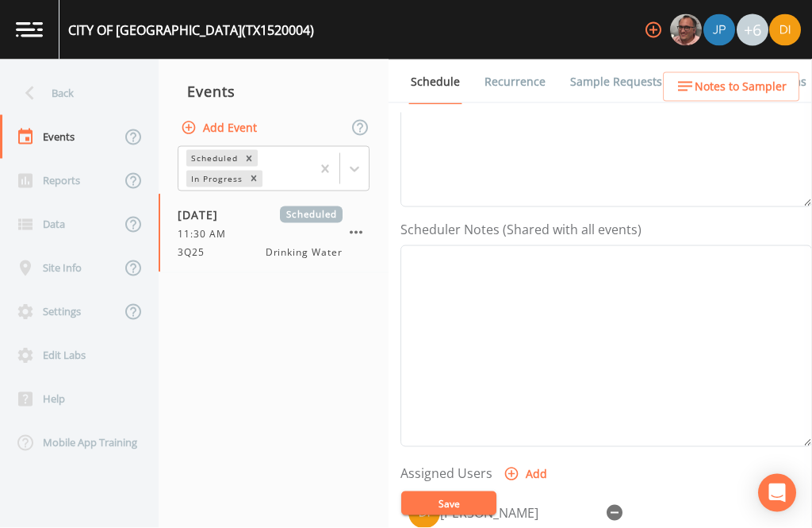
scroll to position [203, 0]
click at [466, 515] on button "Save" at bounding box center [448, 503] width 95 height 24
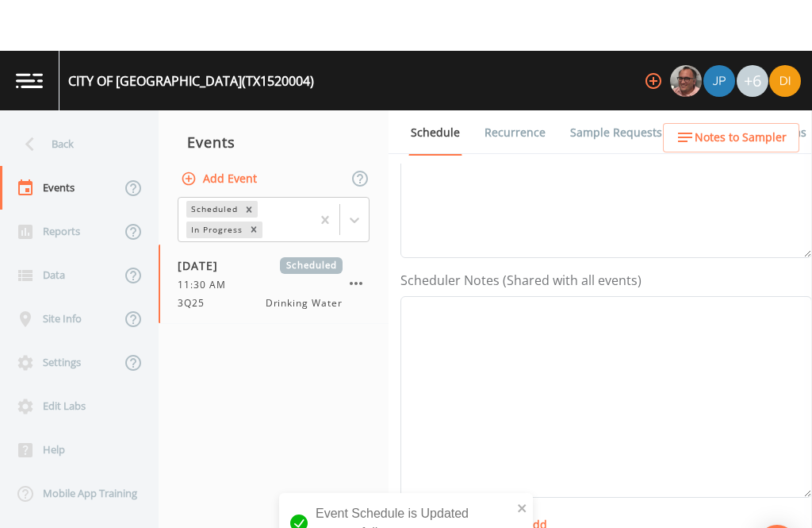
scroll to position [0, 0]
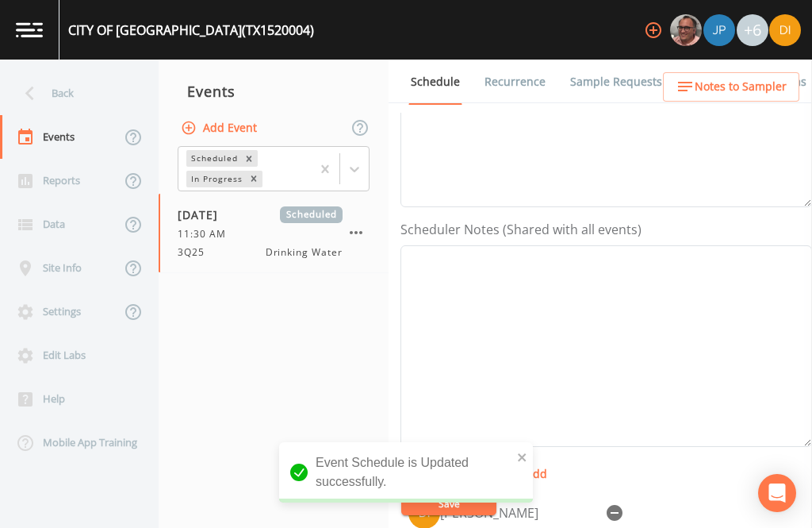
click at [65, 96] on div "Back" at bounding box center [71, 93] width 143 height 44
